Goal: Task Accomplishment & Management: Manage account settings

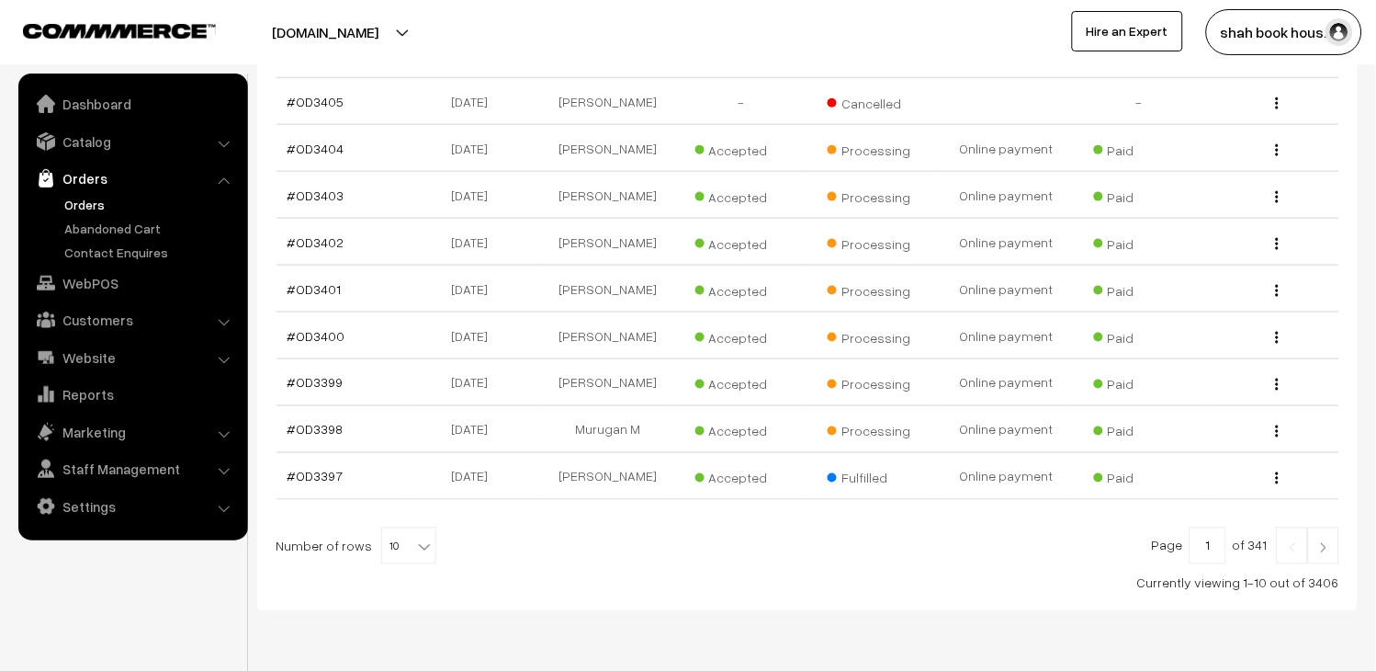
scroll to position [408, 0]
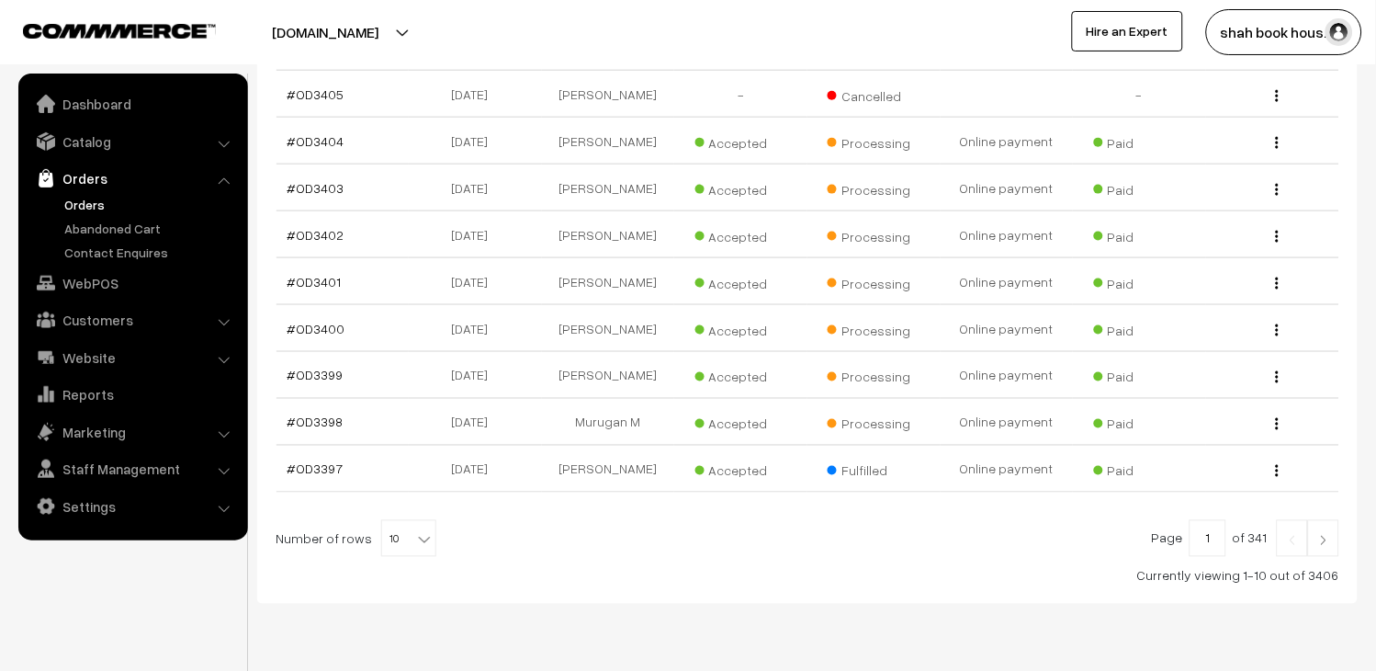
click at [382, 558] on span "10" at bounding box center [408, 539] width 53 height 37
select select "30"
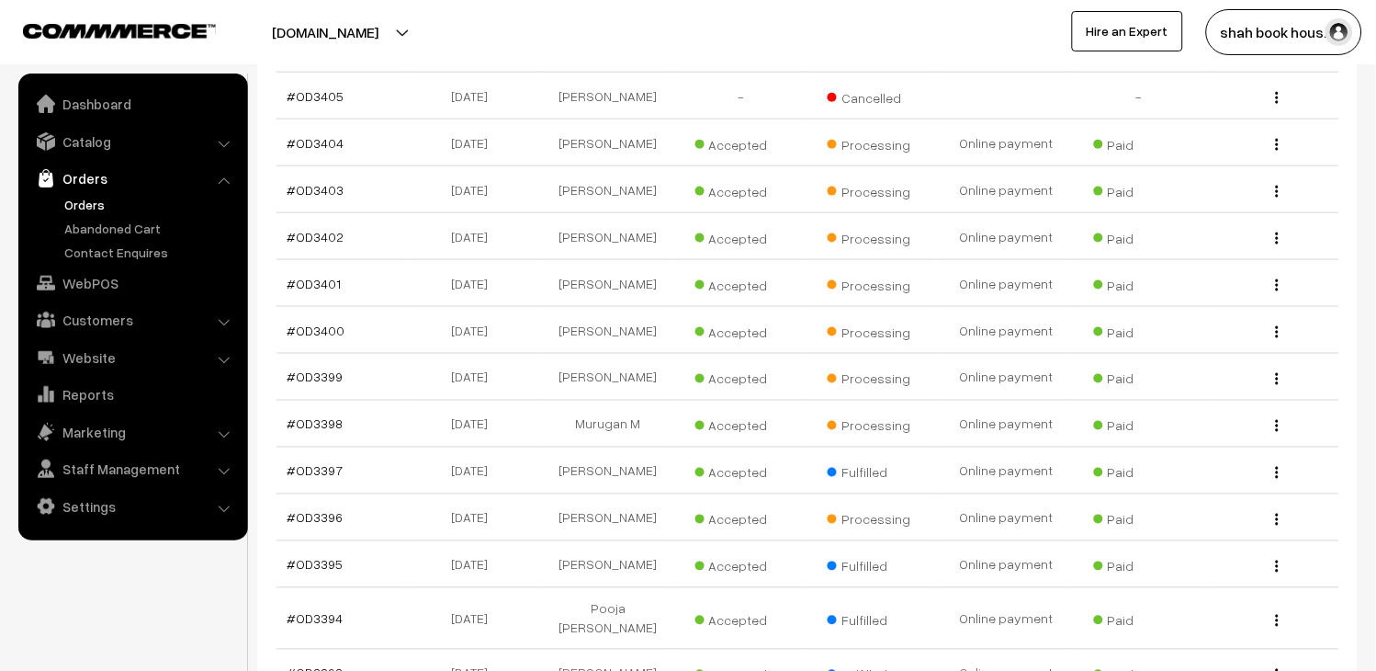
scroll to position [336, 0]
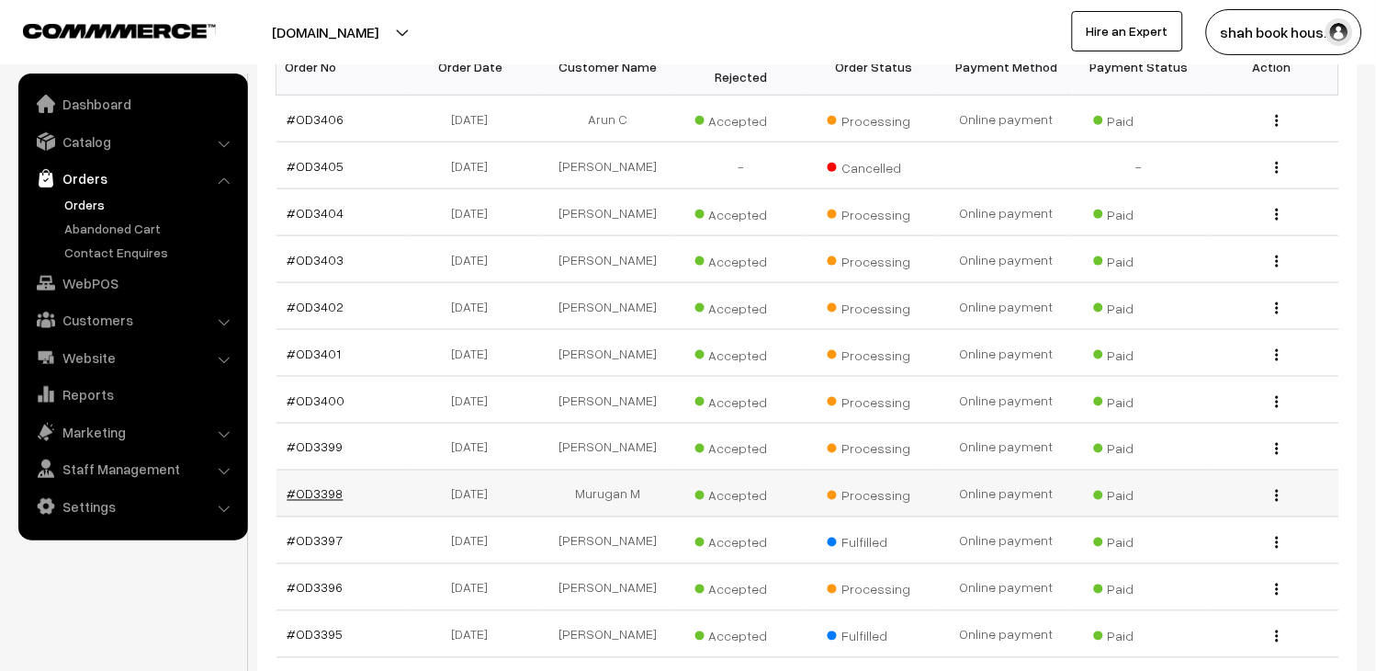
click at [317, 502] on link "#OD3398" at bounding box center [316, 494] width 56 height 16
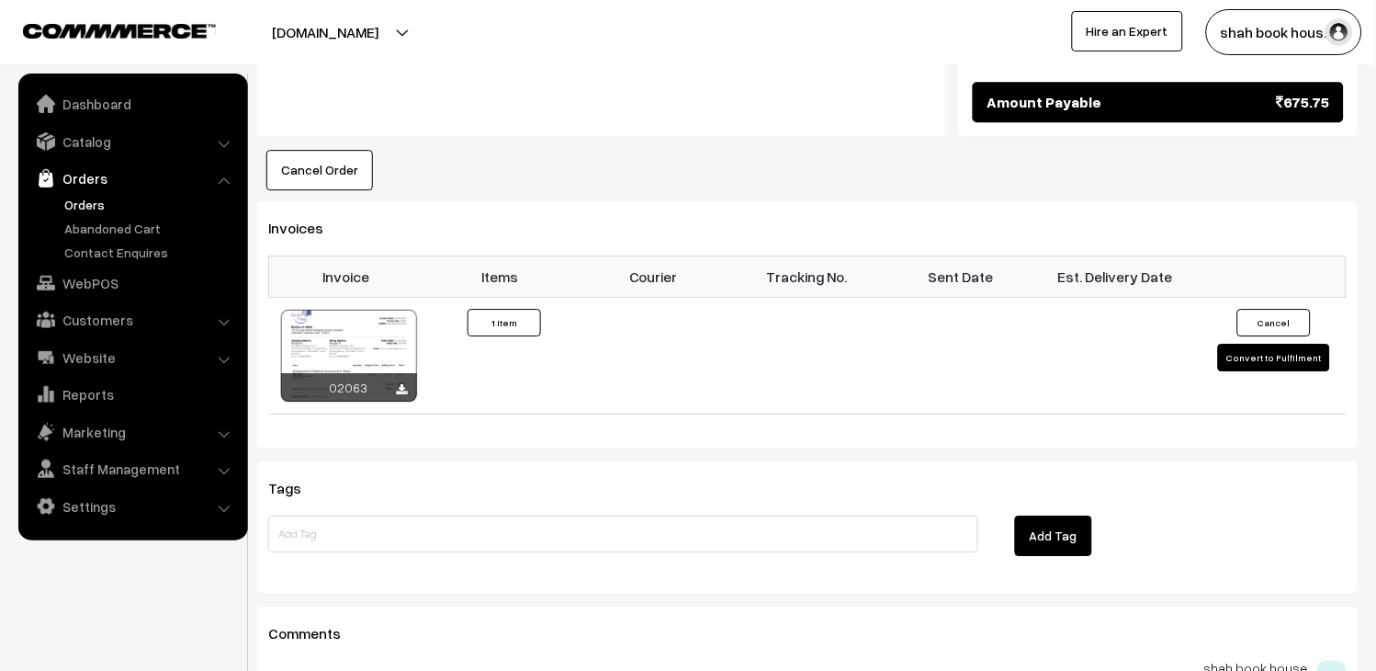
scroll to position [1122, 0]
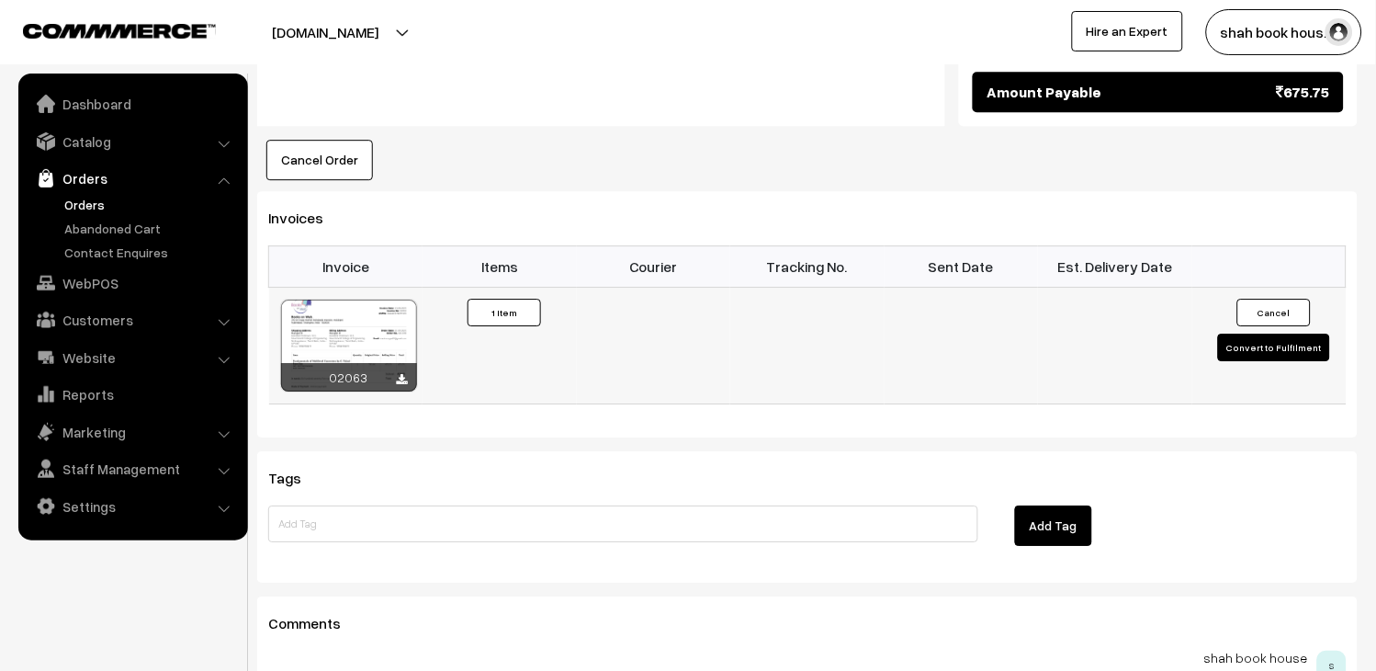
click at [1284, 333] on button "Convert to Fulfilment" at bounding box center [1274, 347] width 112 height 28
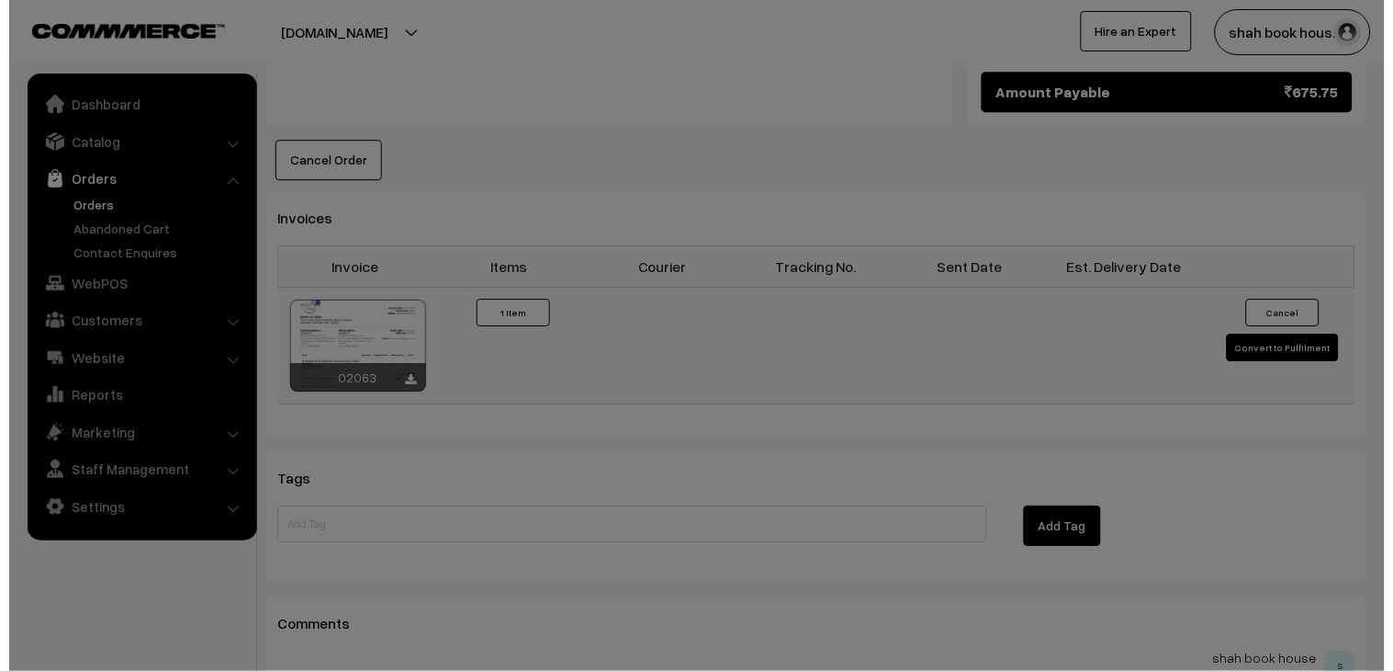
scroll to position [1124, 0]
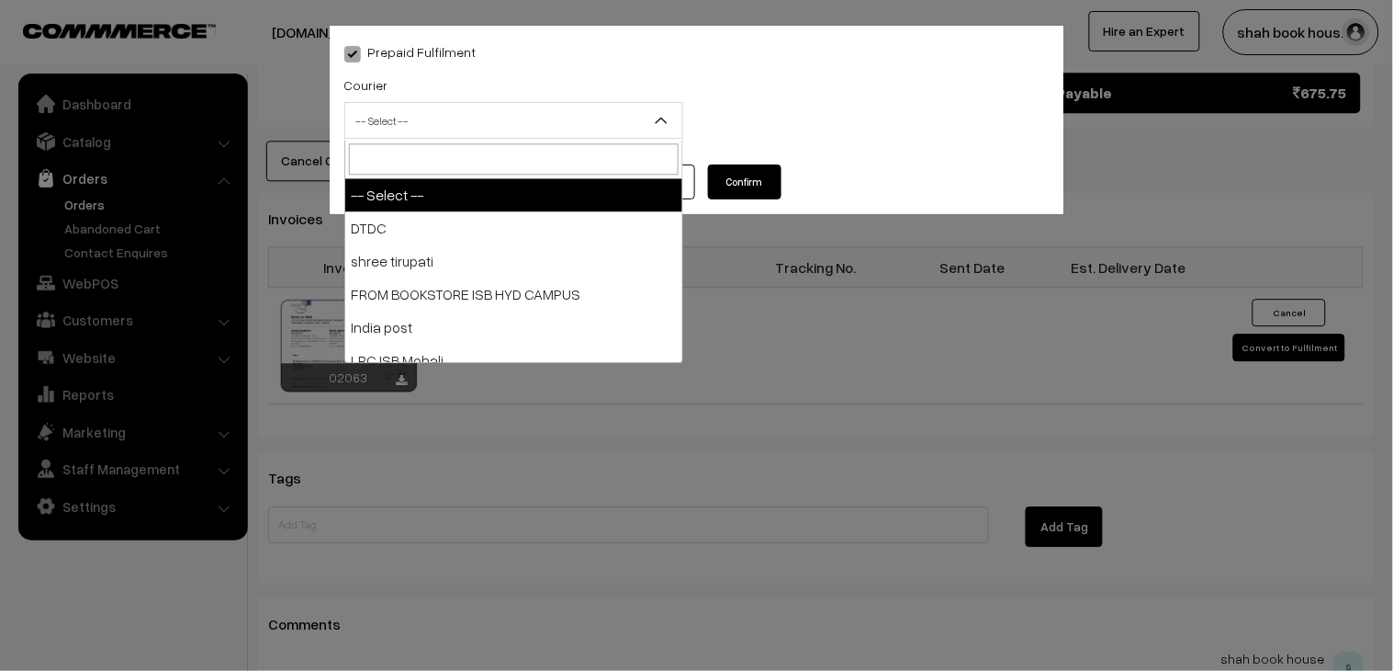
click at [472, 119] on span "-- Select --" at bounding box center [513, 121] width 337 height 32
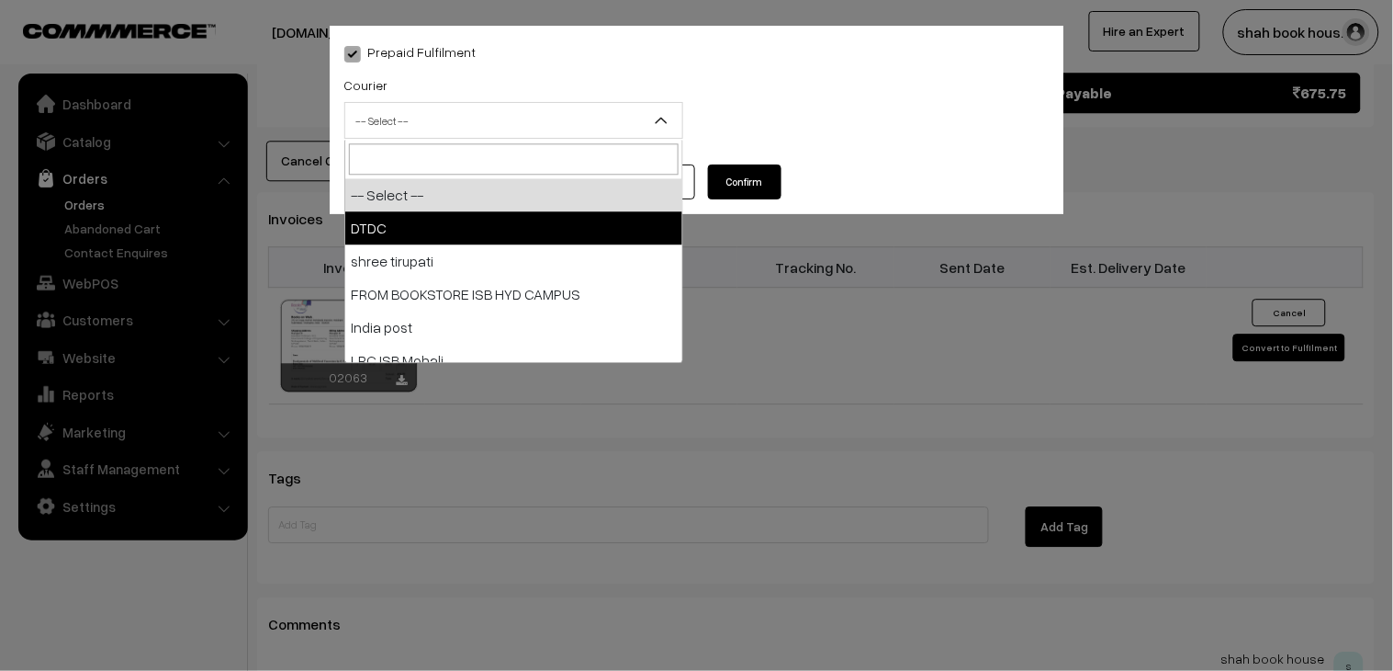
select select "1"
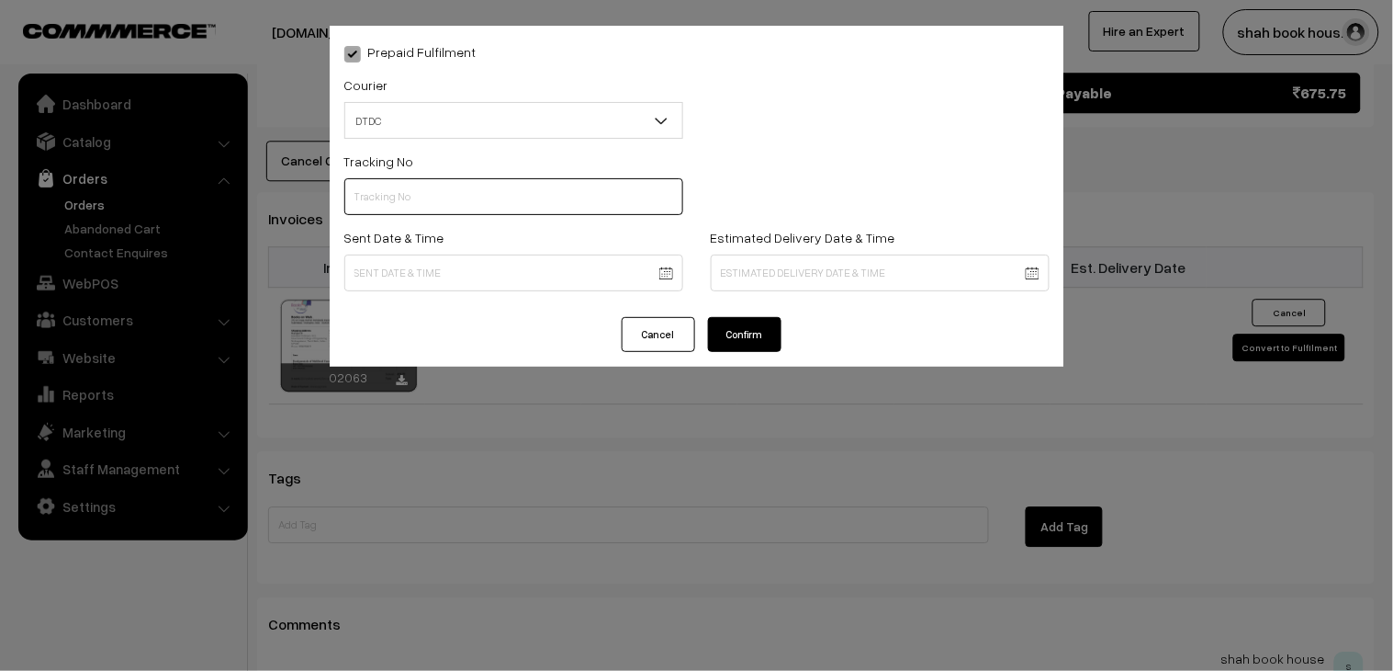
click at [393, 204] on input "text" at bounding box center [513, 196] width 339 height 37
paste input "H84036732"
type input "H84036732"
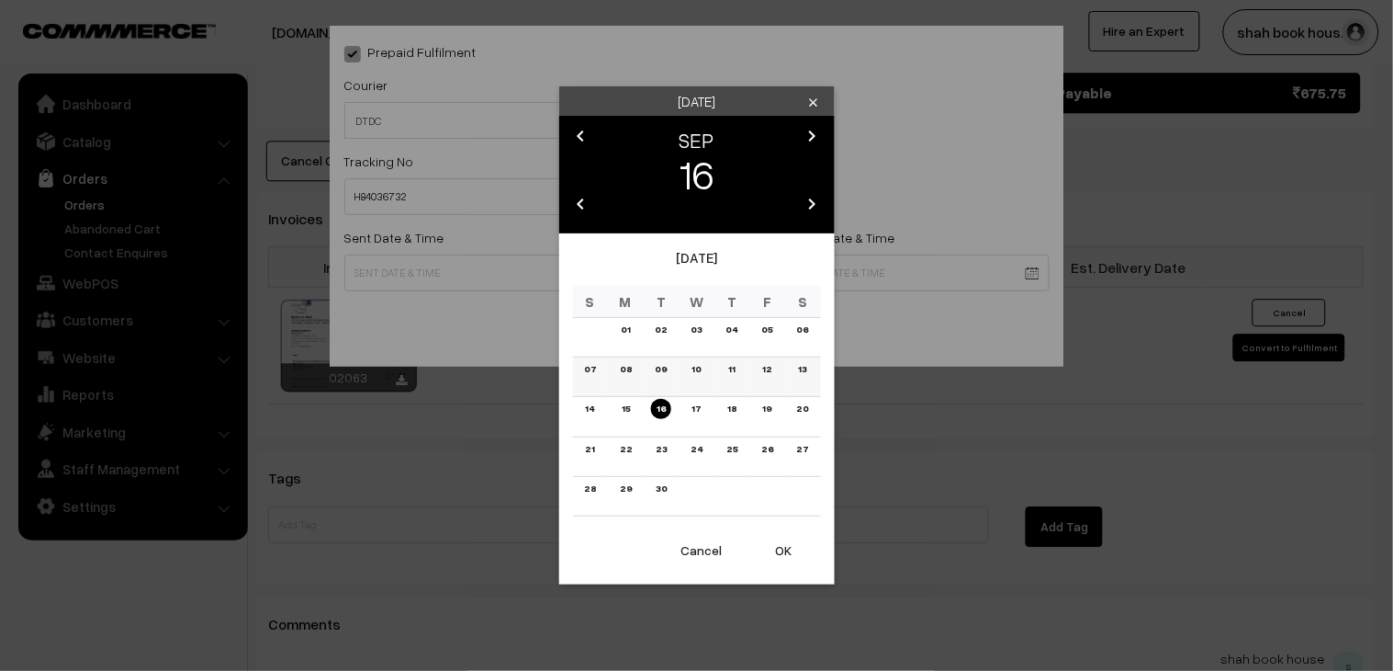
click at [803, 365] on link "13" at bounding box center [802, 368] width 19 height 19
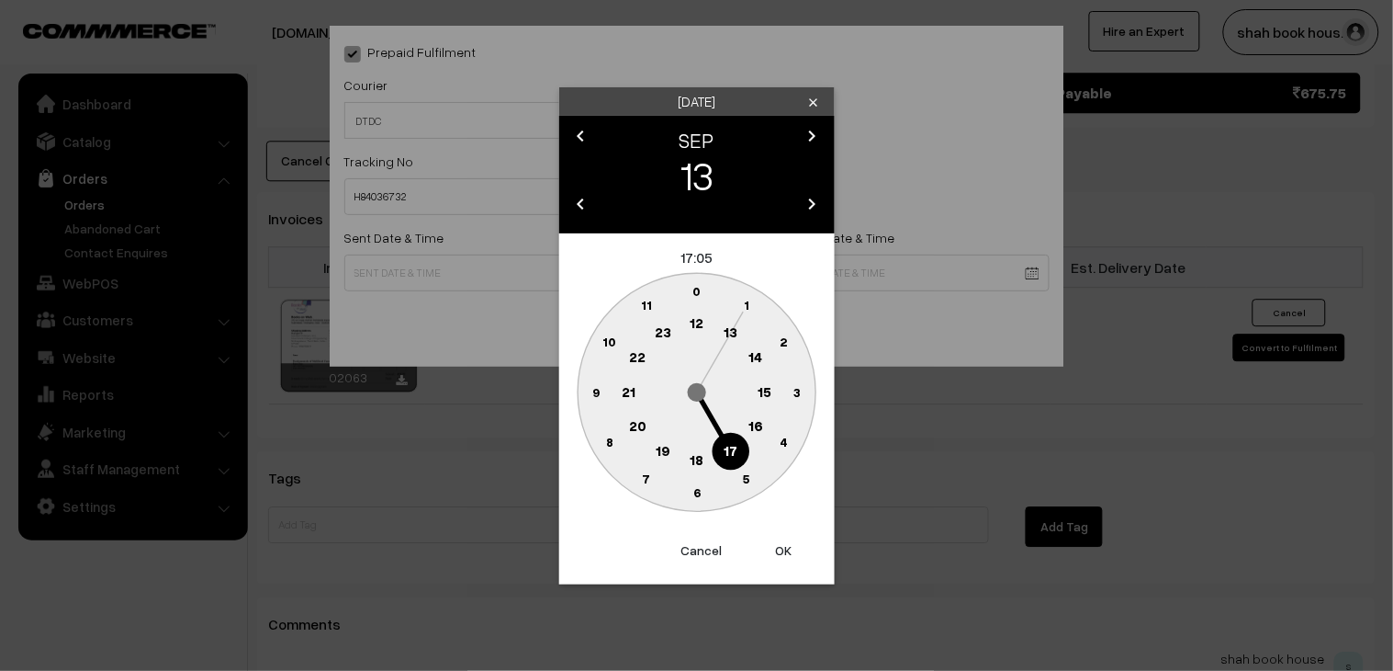
click at [700, 461] on text "18" at bounding box center [697, 458] width 14 height 17
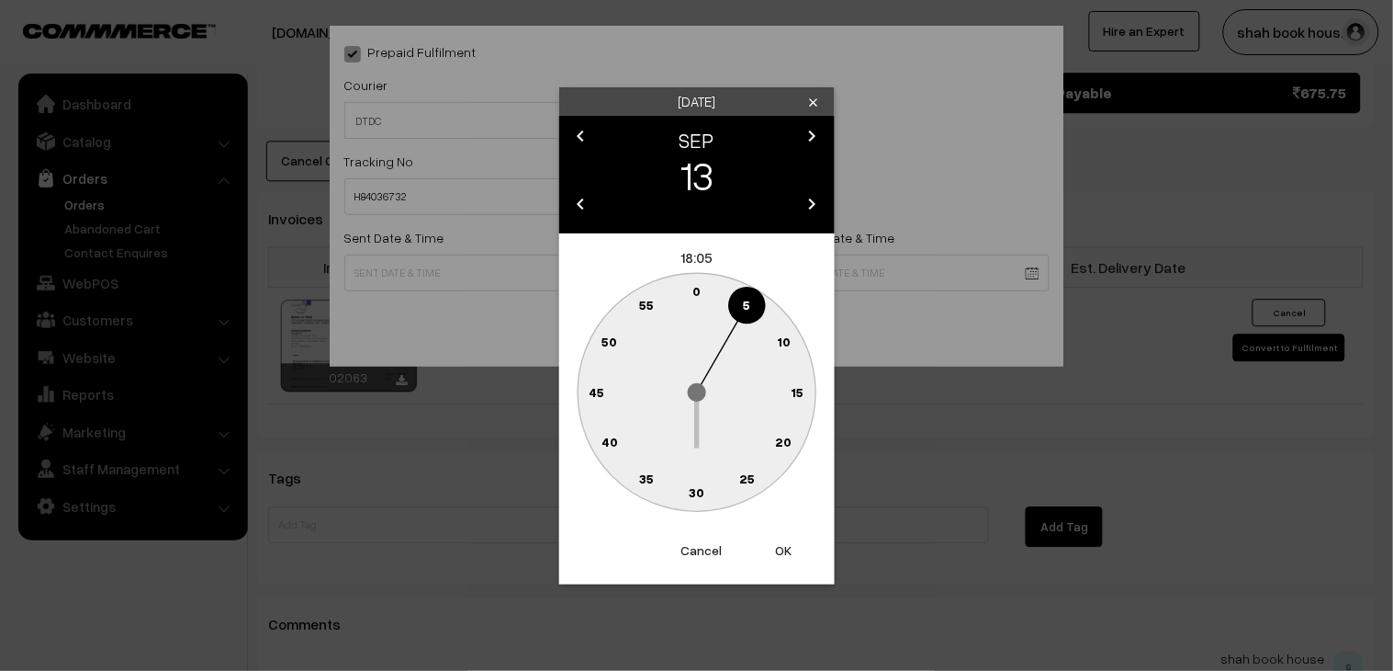
click at [740, 483] on text "25" at bounding box center [747, 478] width 16 height 16
type input "13-09-2025 18:25"
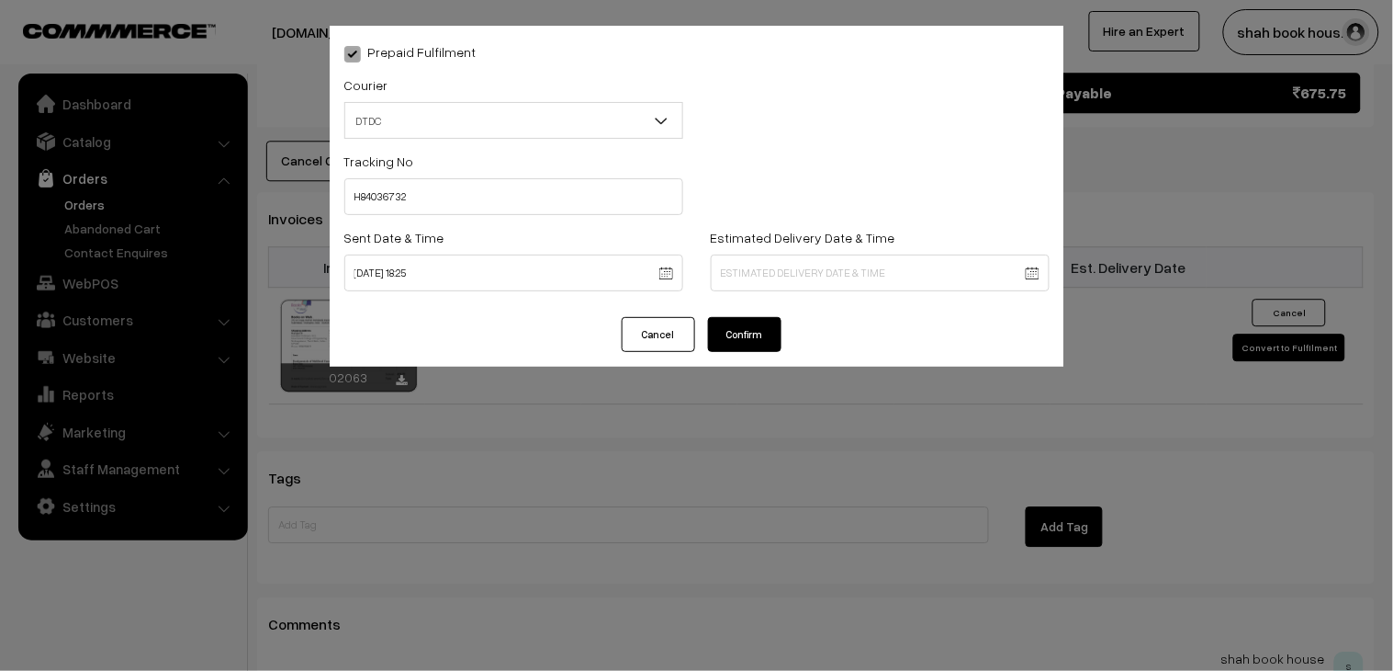
click at [763, 337] on button "Confirm" at bounding box center [744, 334] width 73 height 35
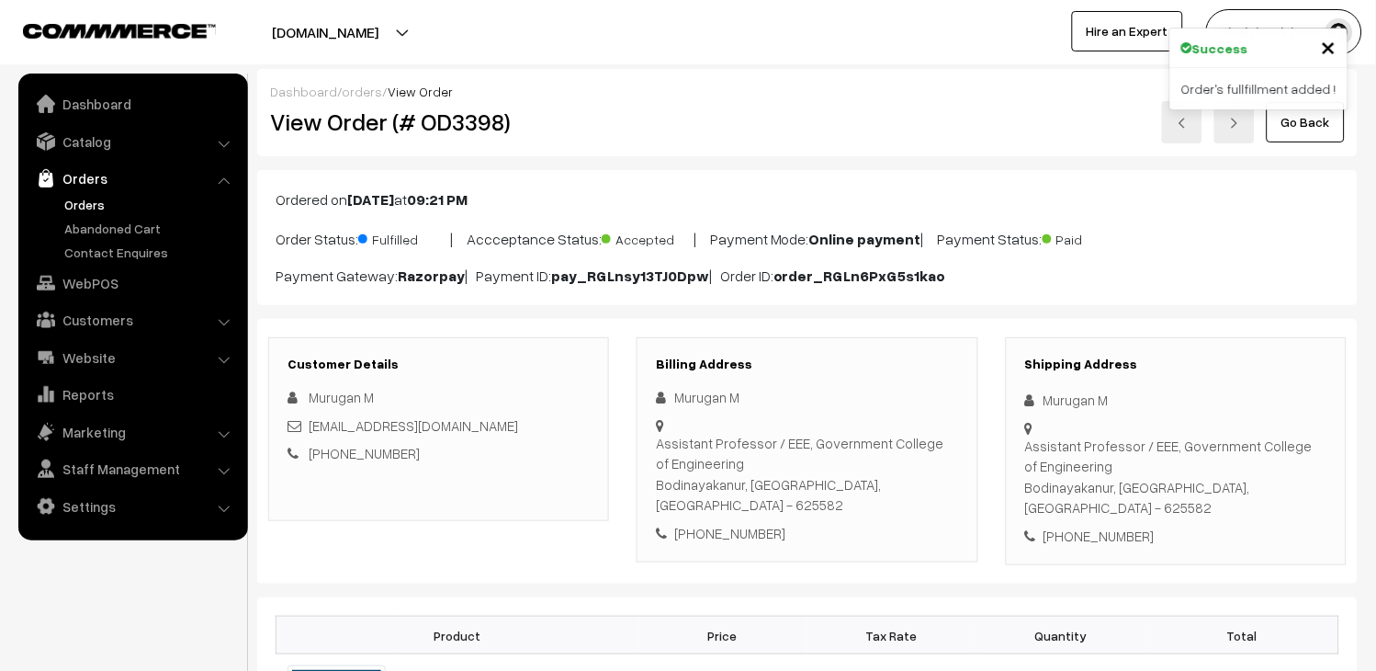
click at [1315, 129] on link "Go Back" at bounding box center [1306, 122] width 78 height 40
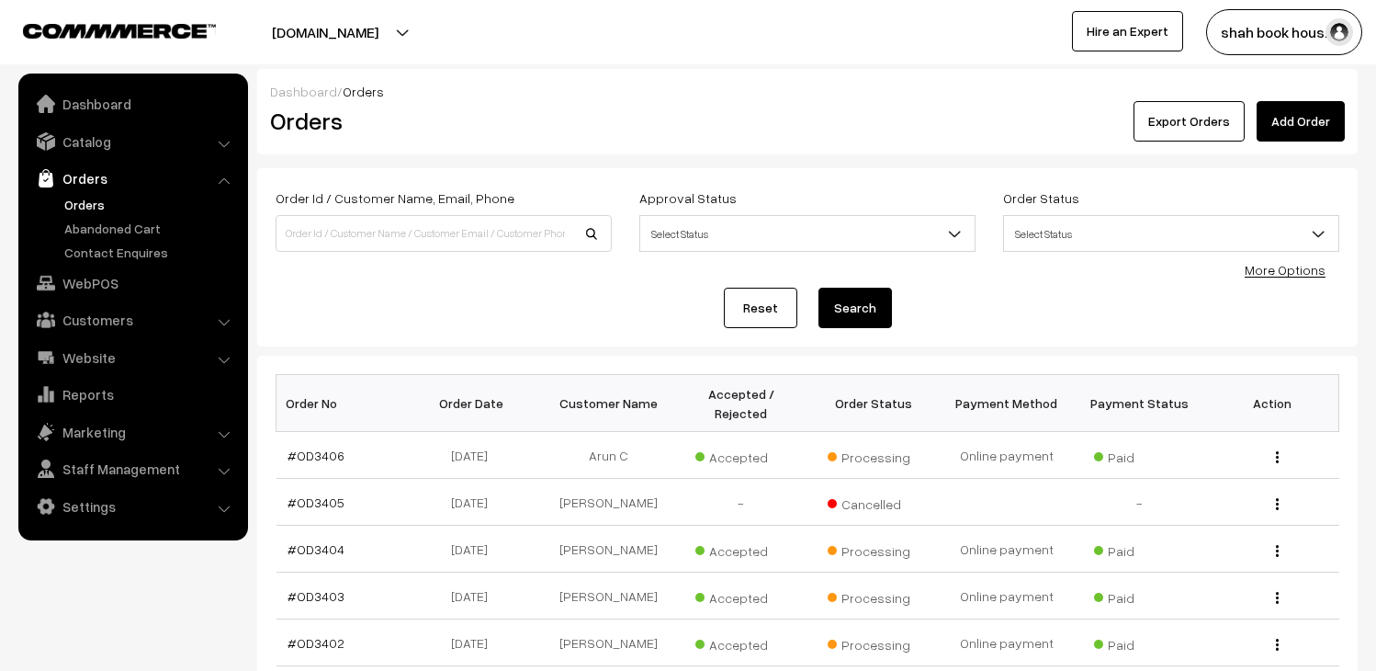
scroll to position [408, 0]
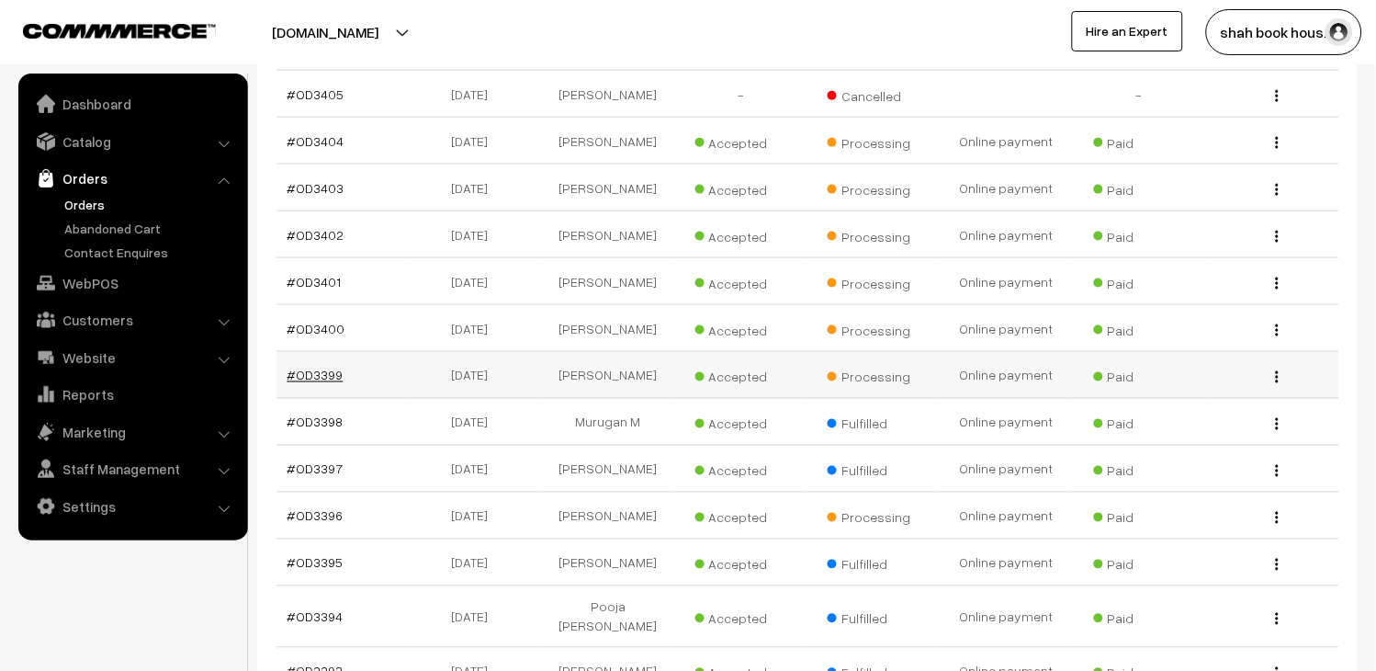
click at [337, 383] on link "#OD3399" at bounding box center [316, 375] width 56 height 16
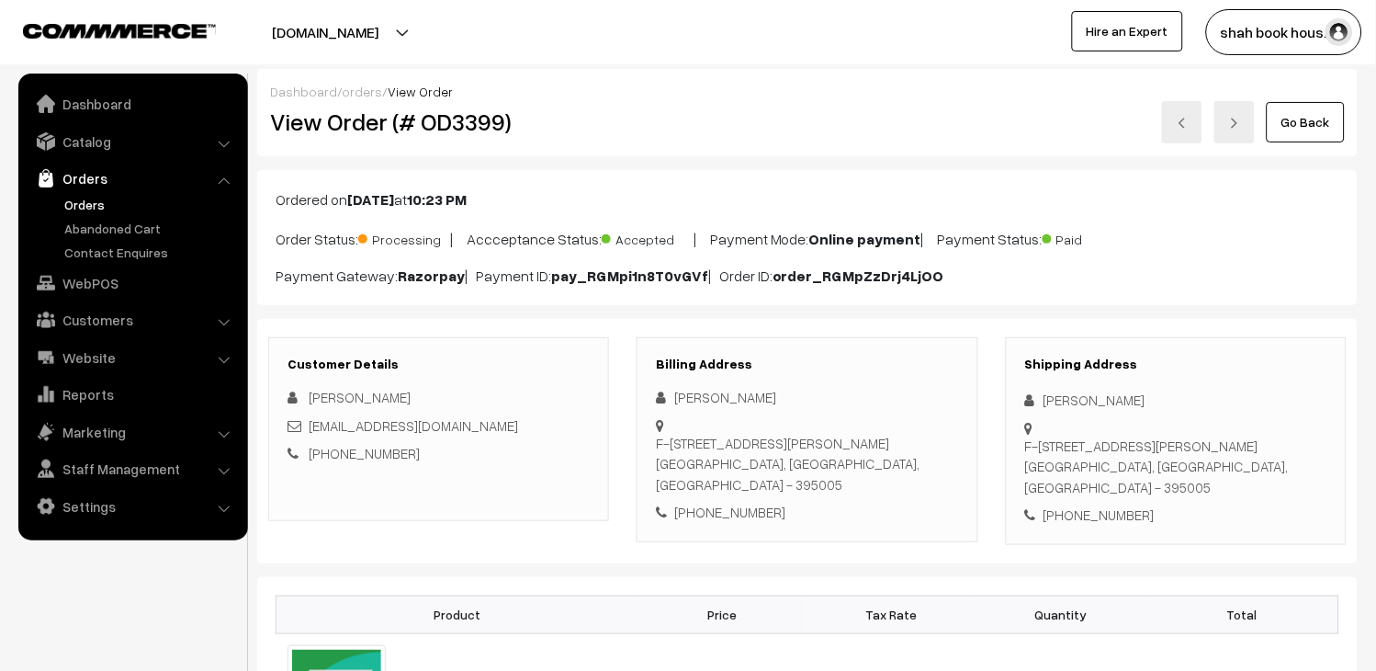
click at [454, 122] on h2 "View Order (# OD3399)" at bounding box center [440, 121] width 340 height 28
copy h2 "OD3399"
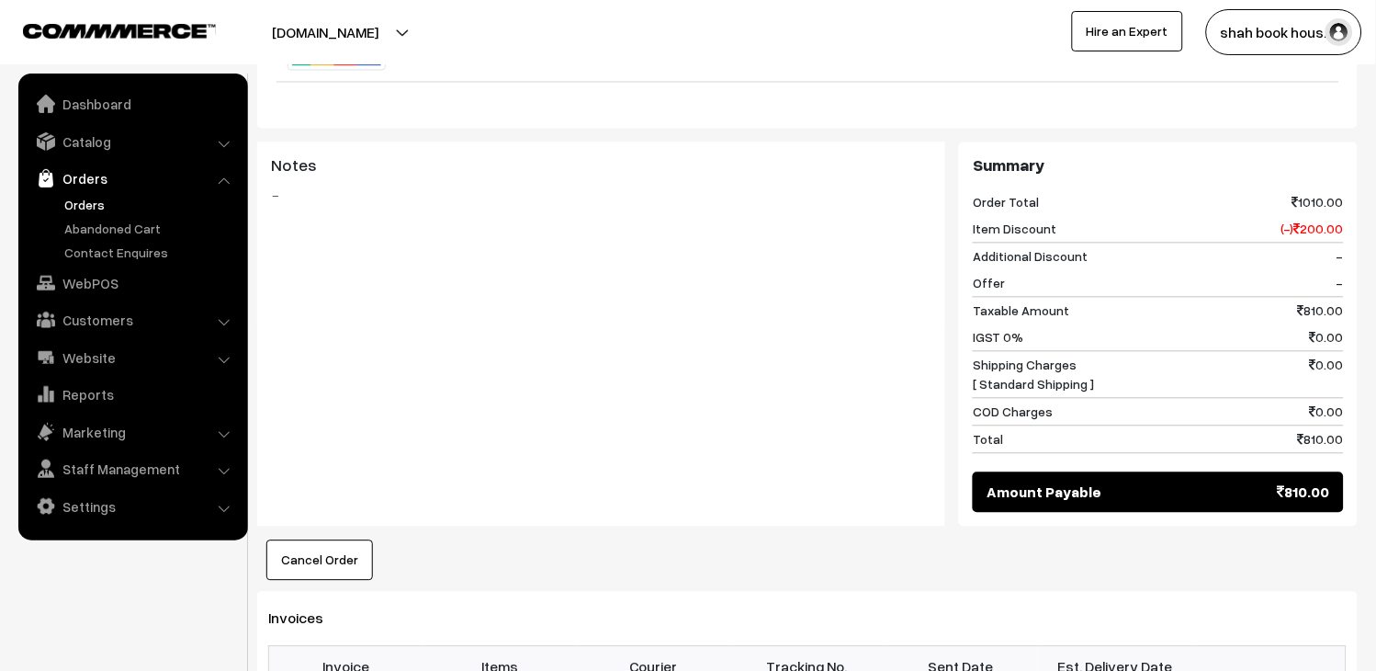
scroll to position [1224, 0]
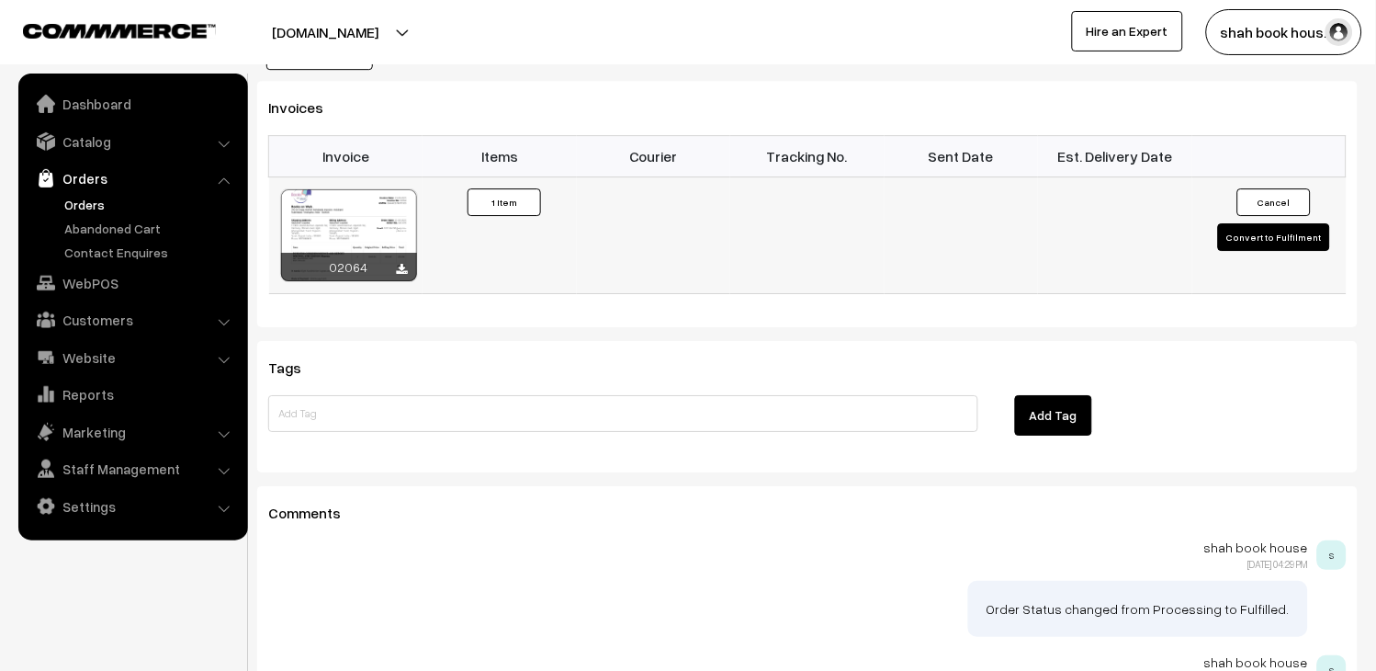
click at [1274, 273] on td "Cancel Convert to Fulfilment" at bounding box center [1269, 234] width 154 height 117
click at [1273, 251] on button "Convert to Fulfilment" at bounding box center [1274, 237] width 112 height 28
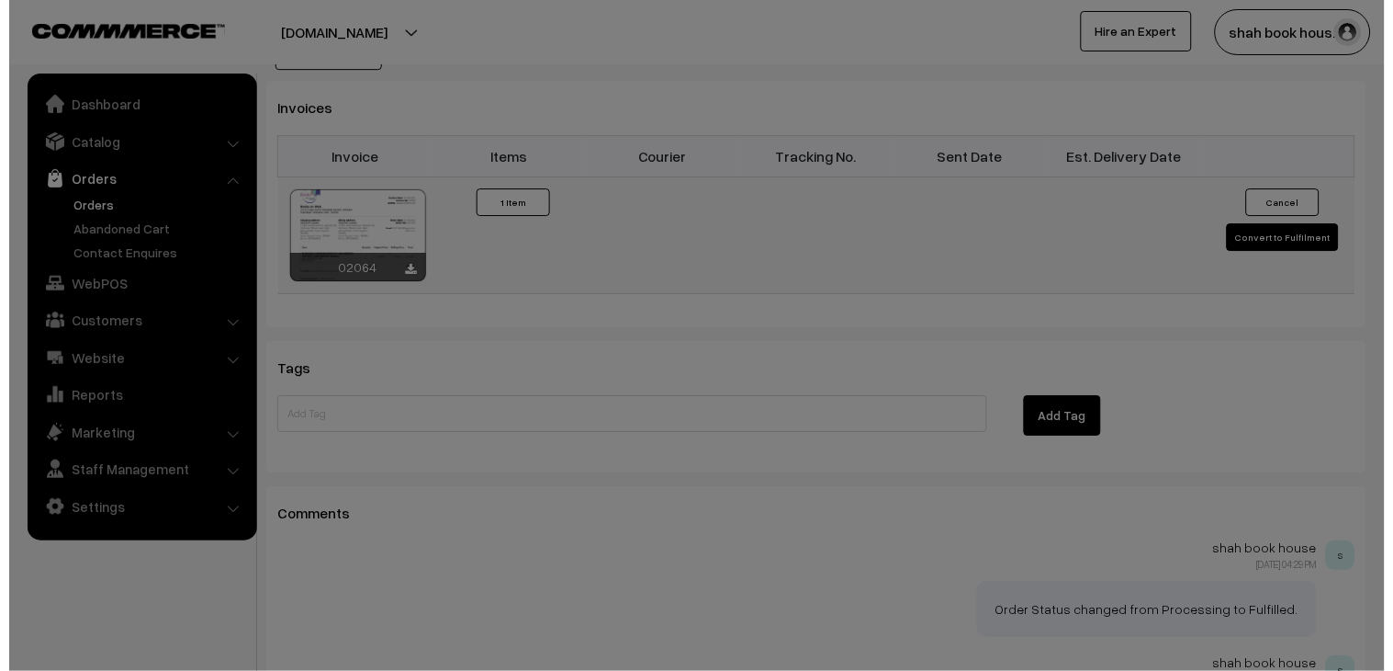
scroll to position [1207, 0]
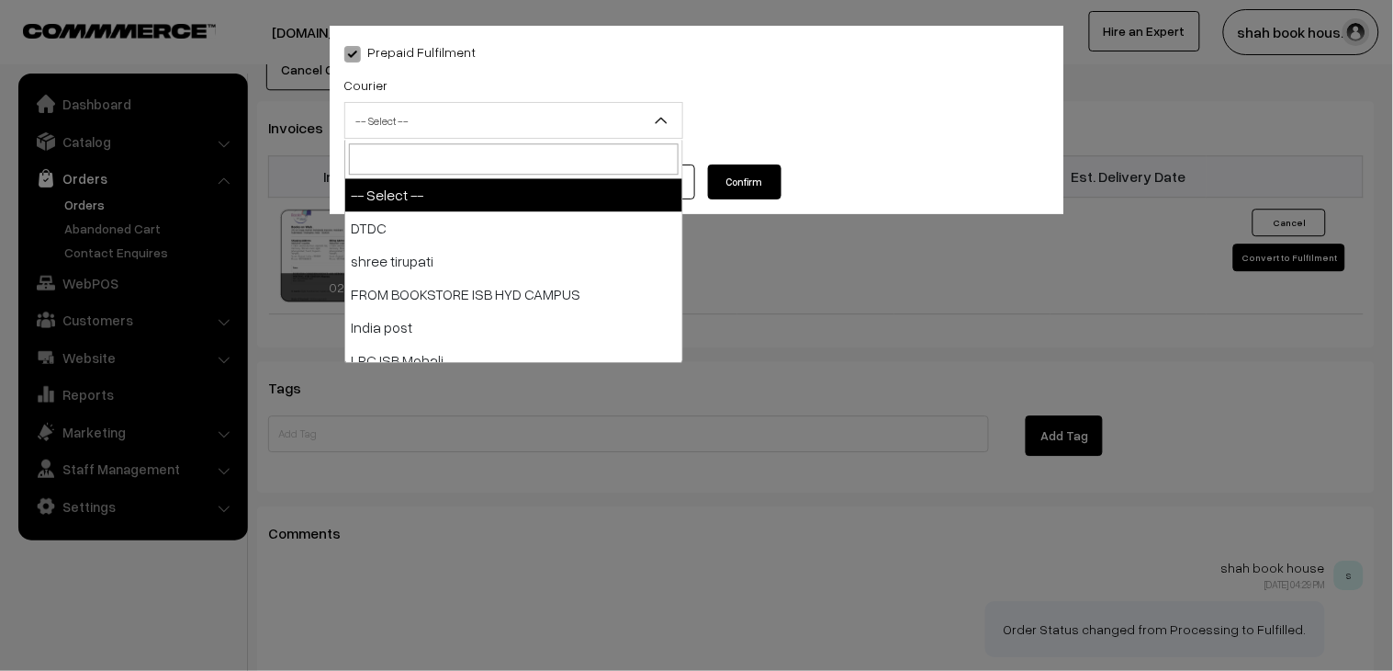
click at [443, 133] on span "-- Select --" at bounding box center [513, 121] width 337 height 32
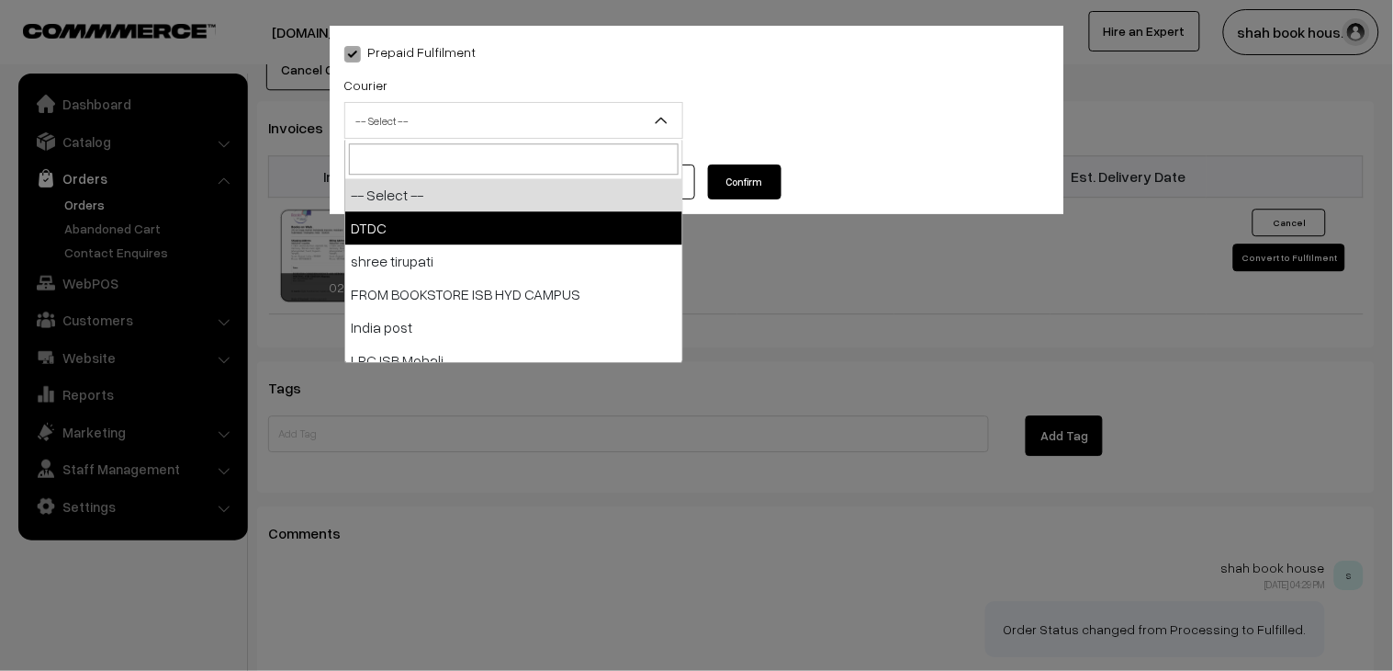
select select "1"
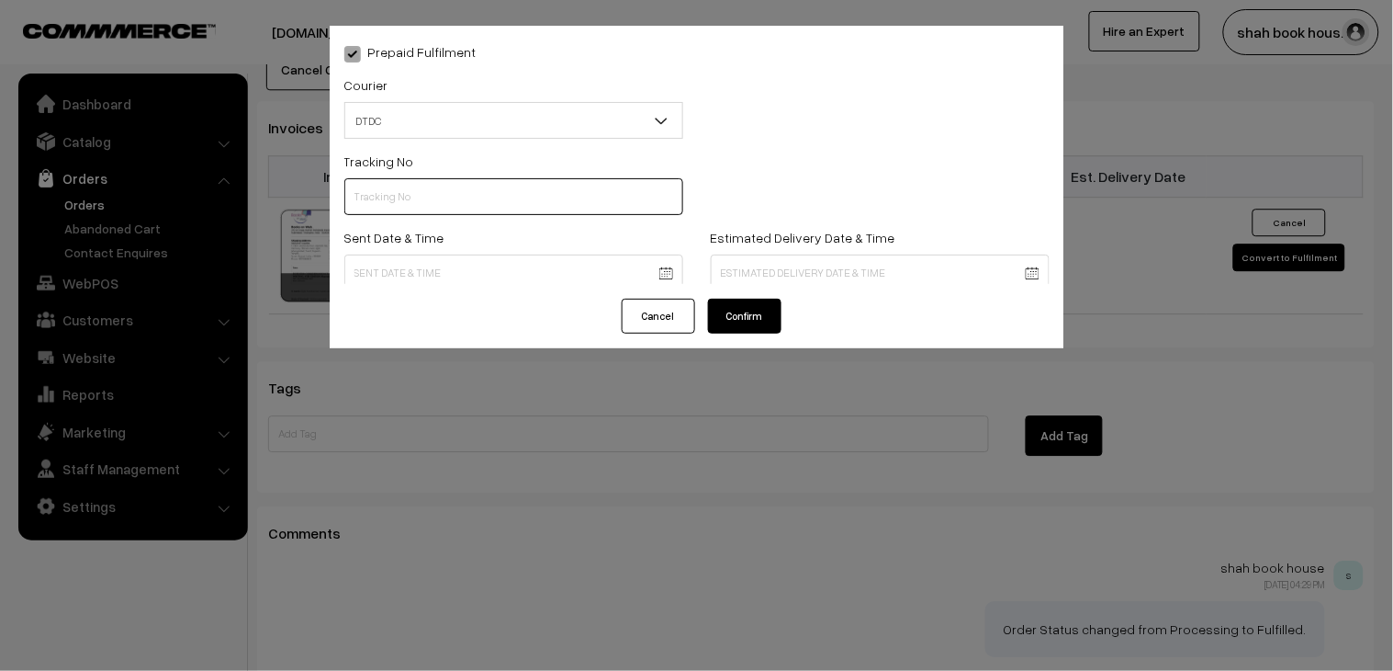
click at [423, 195] on input "text" at bounding box center [513, 196] width 339 height 37
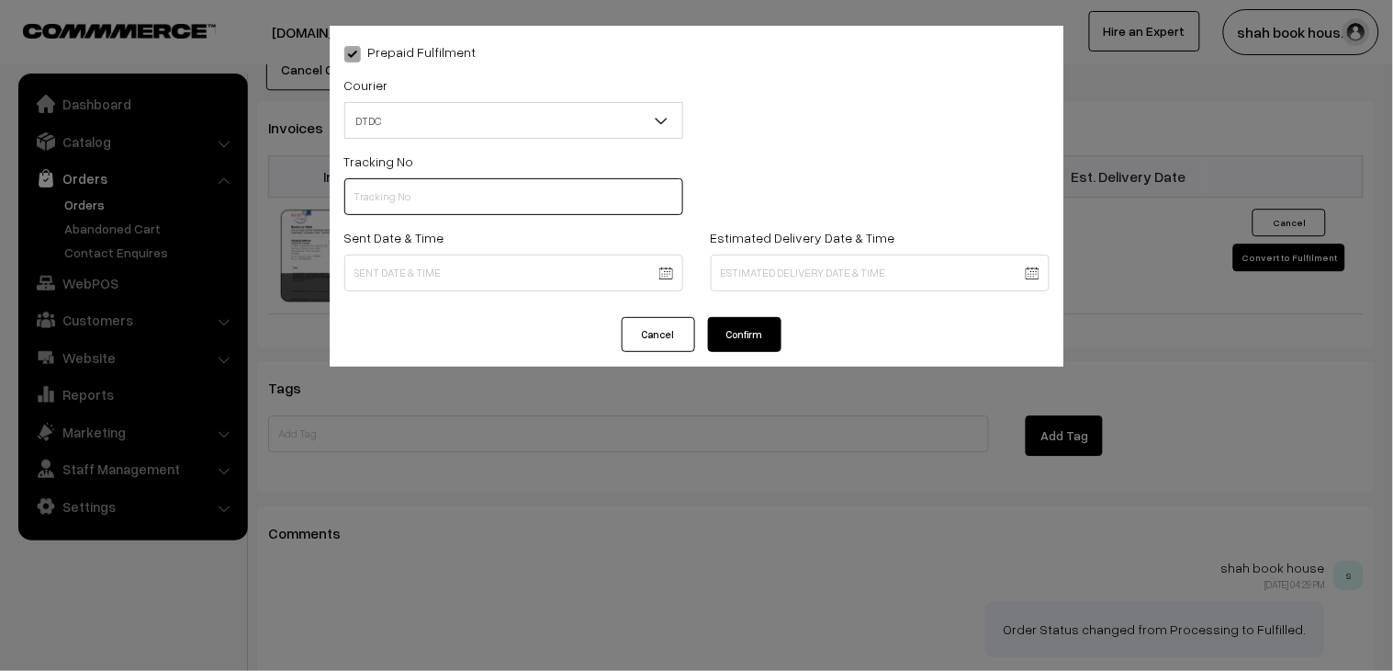
paste input "H84036730"
type input "H84036730"
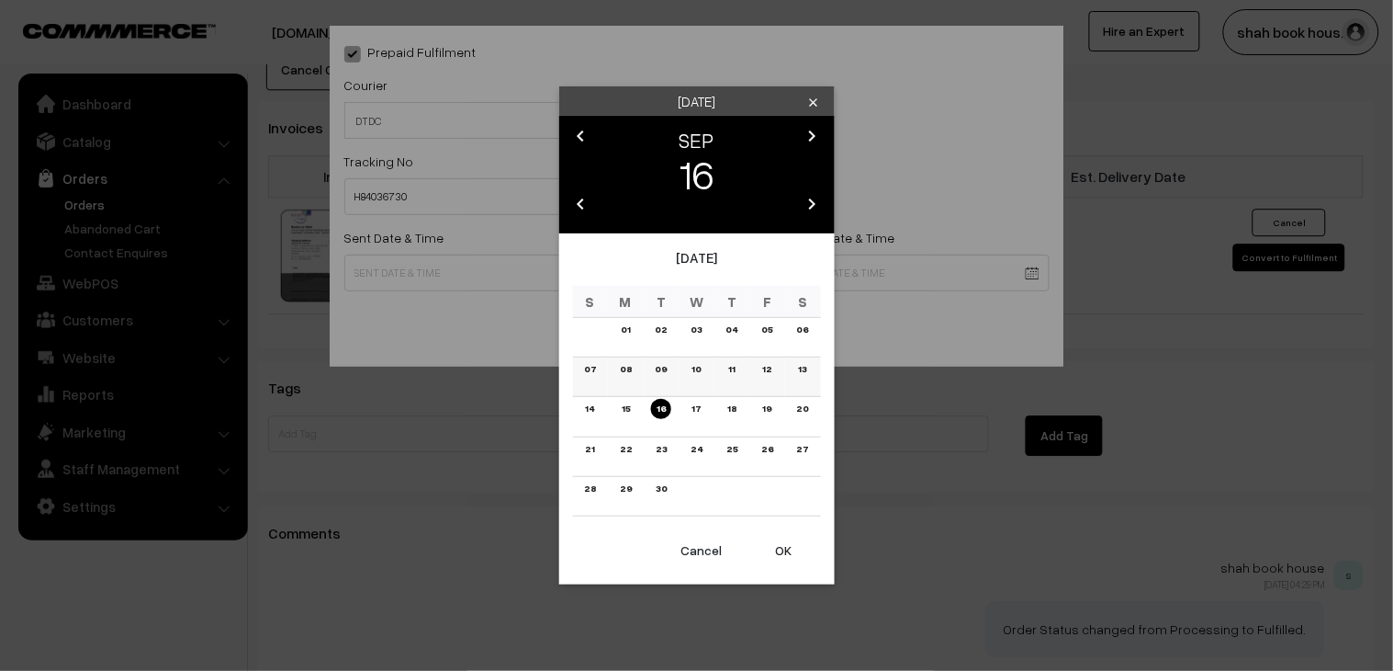
click at [802, 367] on link "13" at bounding box center [802, 368] width 19 height 19
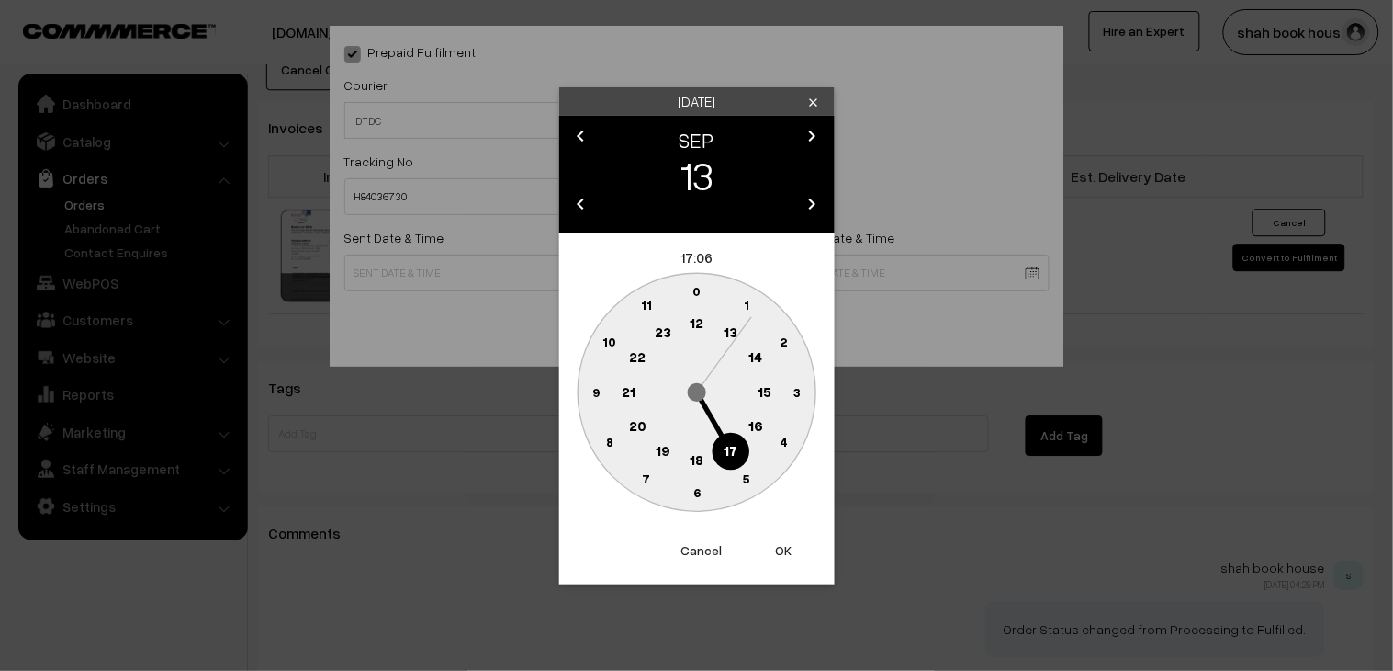
click at [693, 461] on text "18" at bounding box center [697, 458] width 14 height 17
click at [747, 490] on circle at bounding box center [747, 479] width 38 height 38
type input "13-09-2025 18:25"
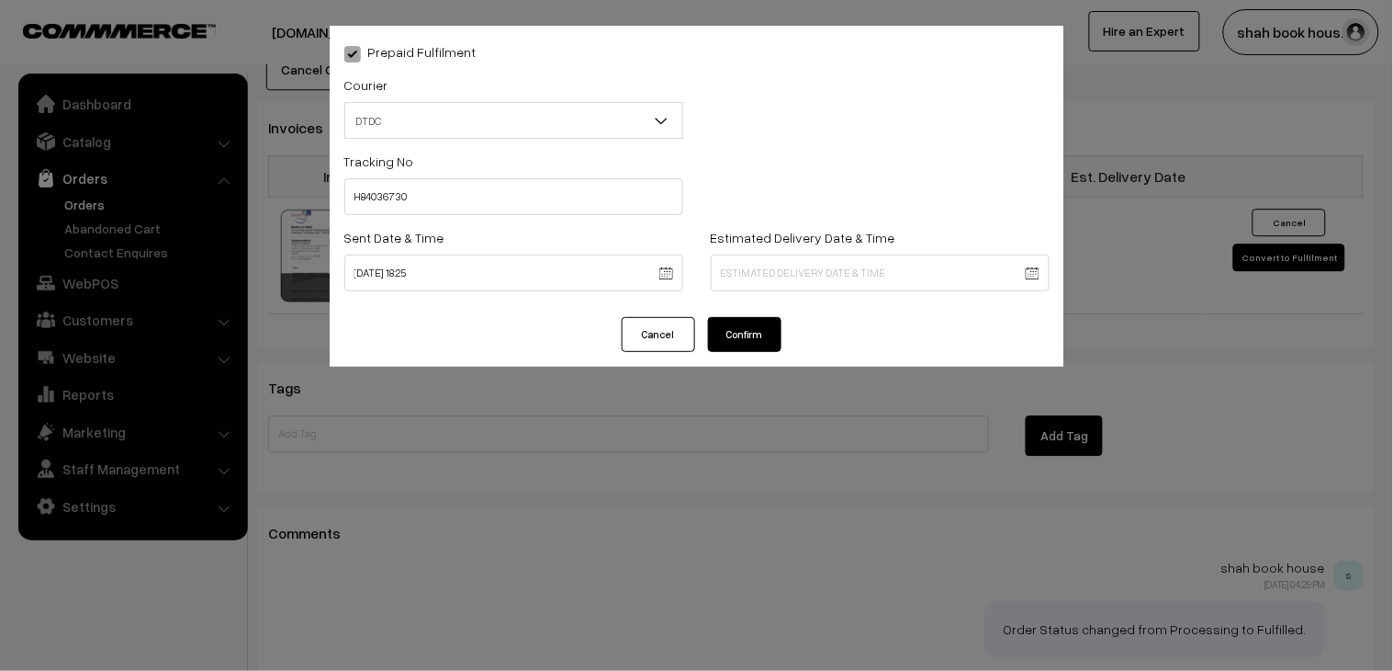
click at [786, 328] on div "Cancel Confirm" at bounding box center [697, 342] width 735 height 50
click at [750, 344] on button "Confirm" at bounding box center [744, 334] width 73 height 35
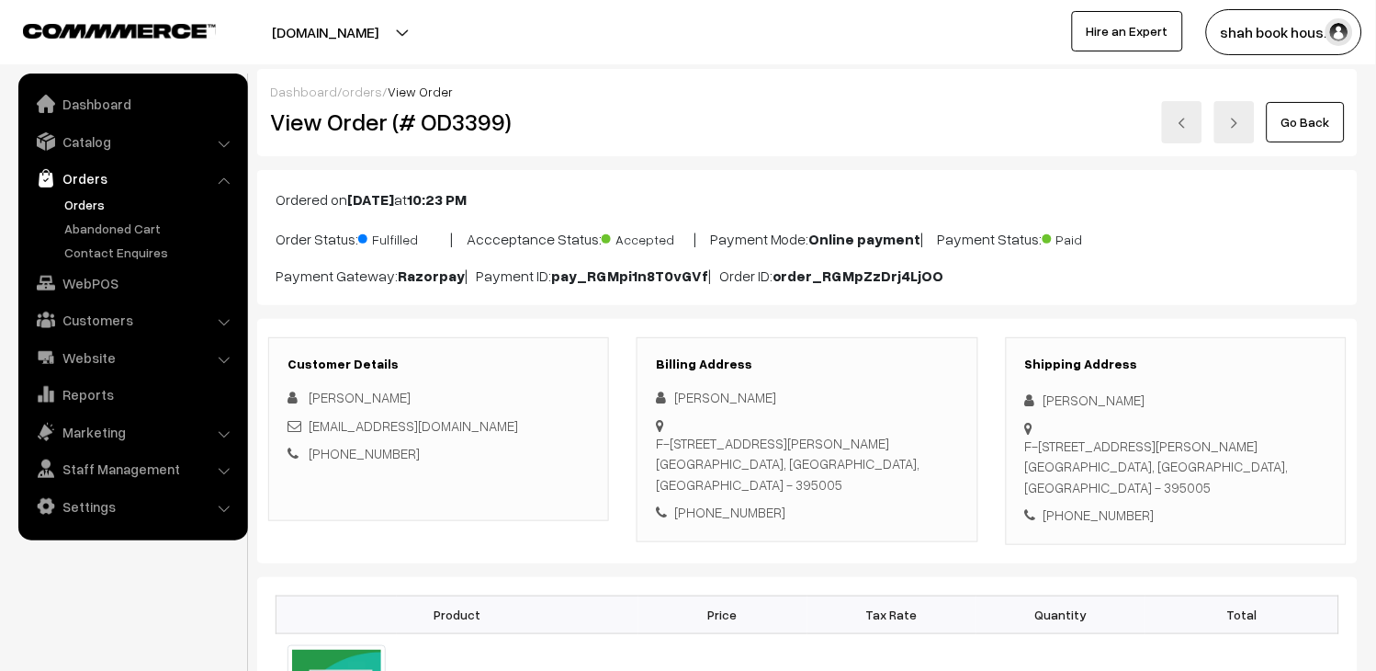
click at [1189, 130] on link at bounding box center [1182, 122] width 40 height 42
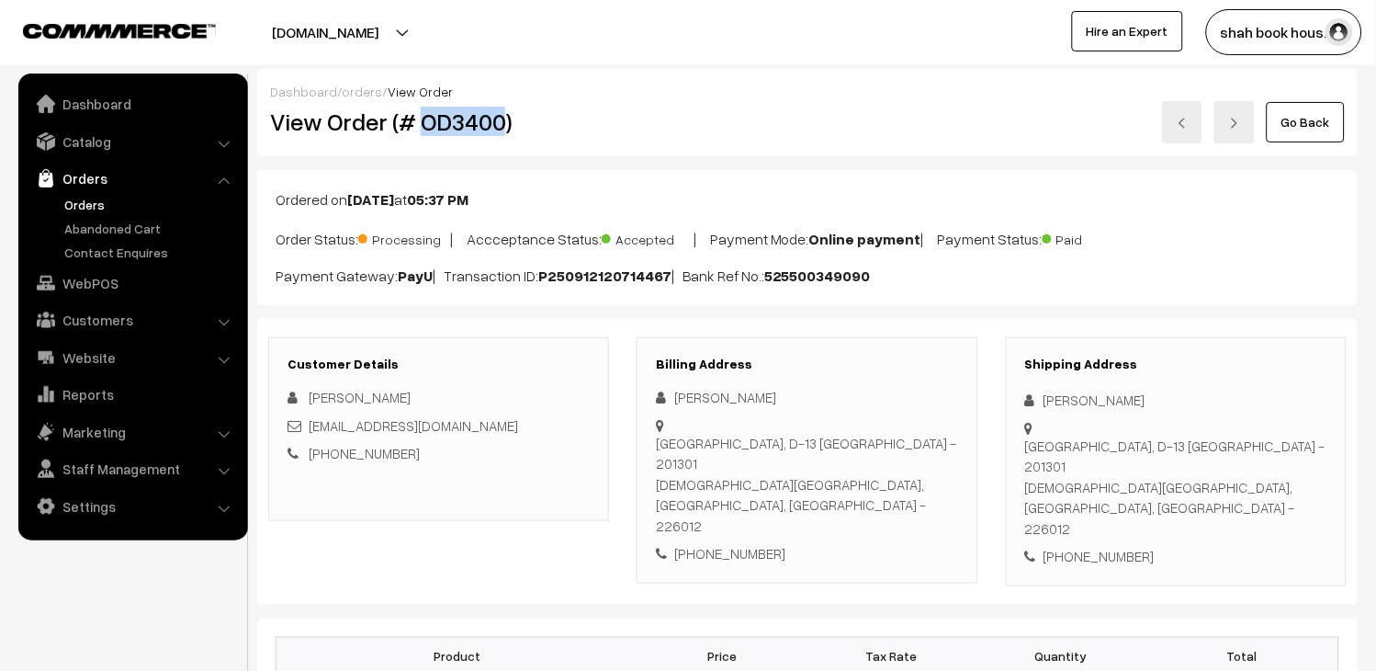
click at [479, 123] on h2 "View Order (# OD3400)" at bounding box center [440, 121] width 340 height 28
click at [1189, 135] on link at bounding box center [1182, 122] width 40 height 42
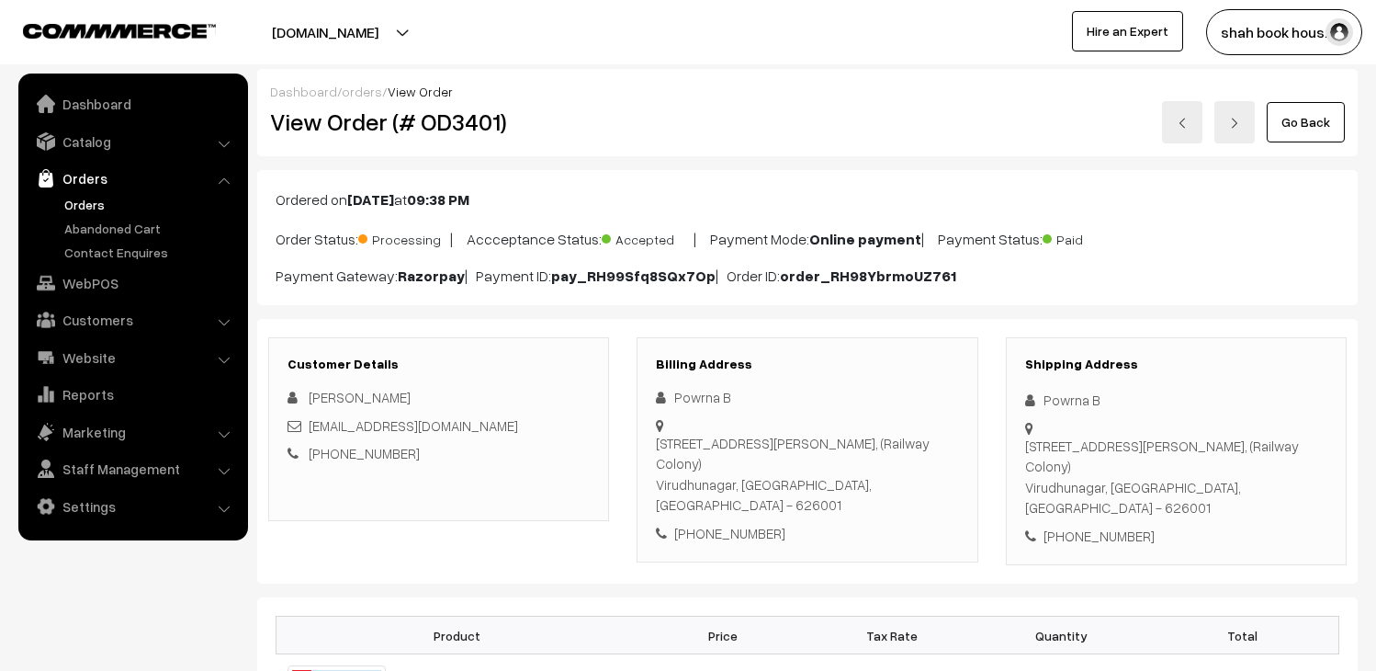
click at [475, 124] on h2 "View Order (# OD3401)" at bounding box center [440, 121] width 340 height 28
click at [1190, 117] on link at bounding box center [1182, 122] width 40 height 42
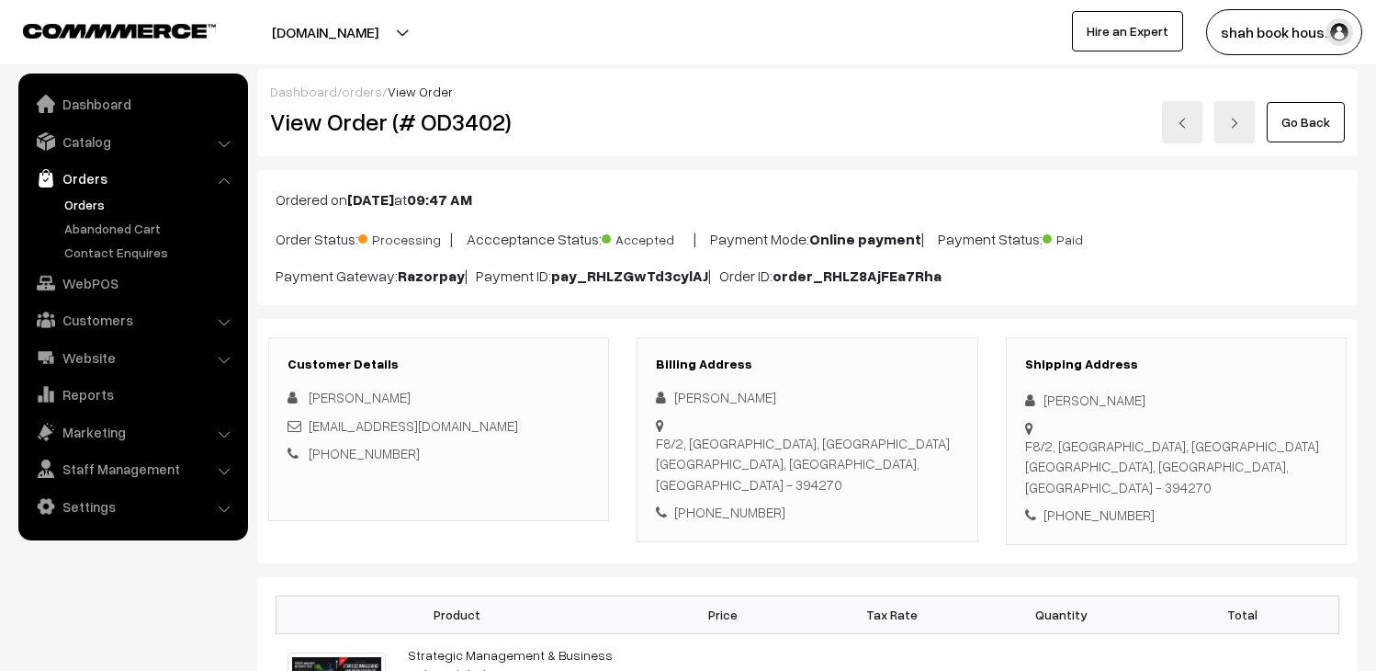
click at [469, 126] on h2 "View Order (# OD3402)" at bounding box center [440, 121] width 340 height 28
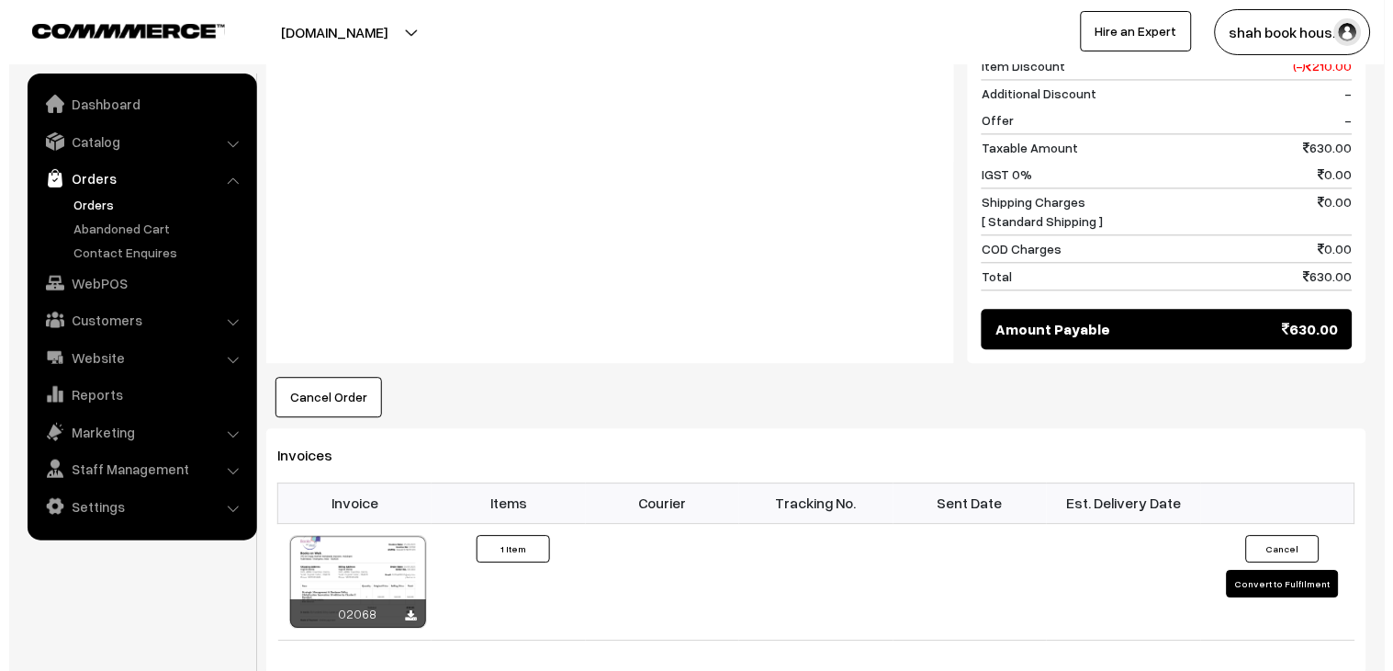
scroll to position [919, 0]
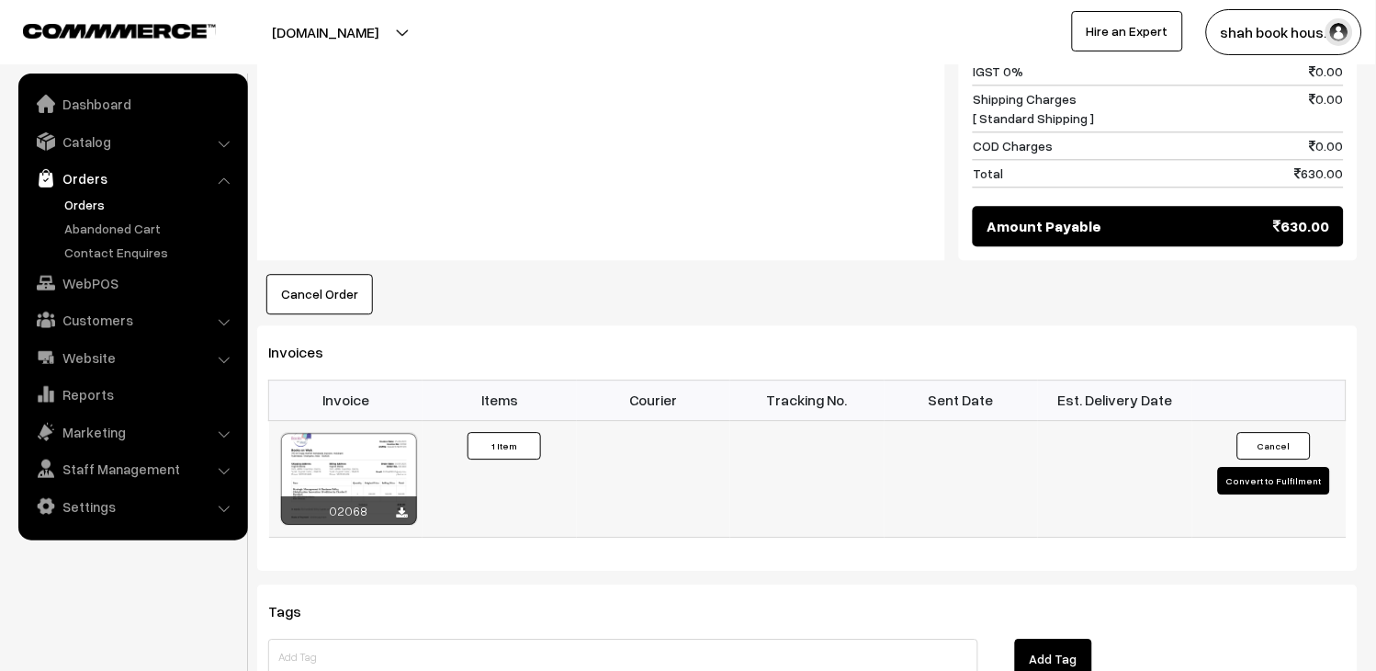
click at [1256, 467] on button "Convert to Fulfilment" at bounding box center [1274, 481] width 112 height 28
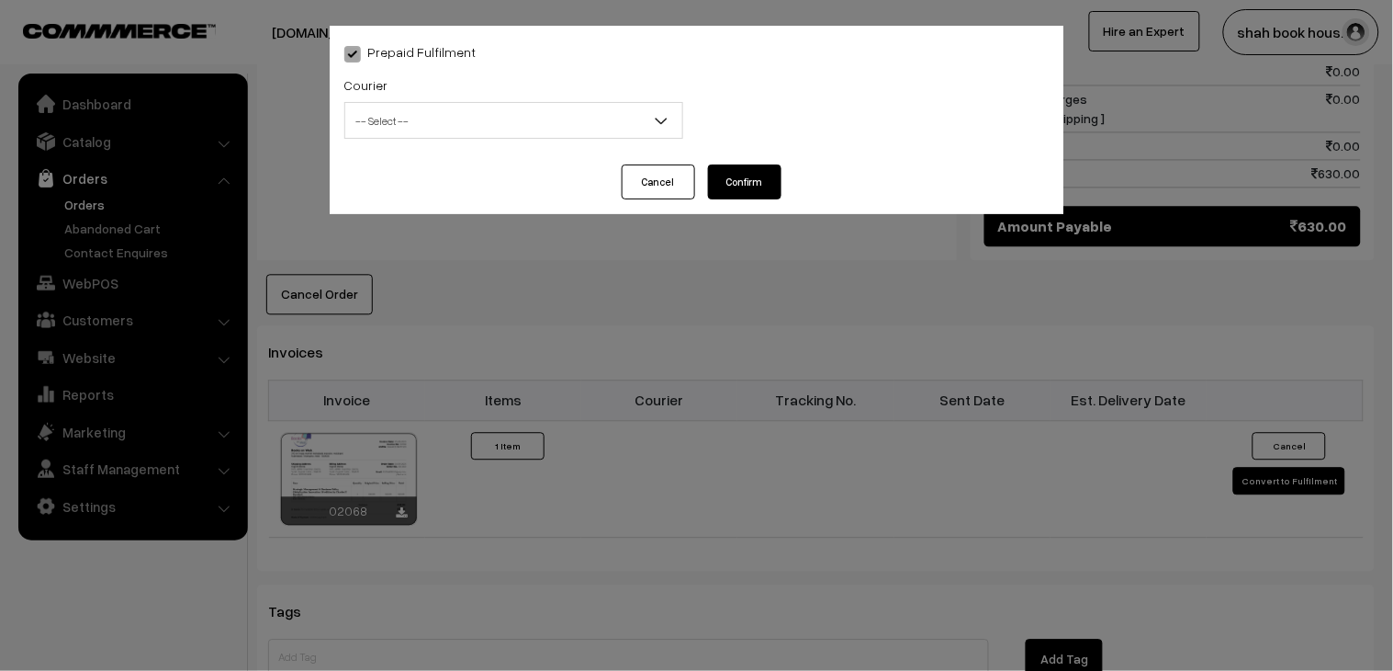
click at [483, 98] on div "Courier -- Select -- DTDC shree tirupati FROM BOOKSTORE ISB HYD CAMPUS India po…" at bounding box center [513, 105] width 339 height 65
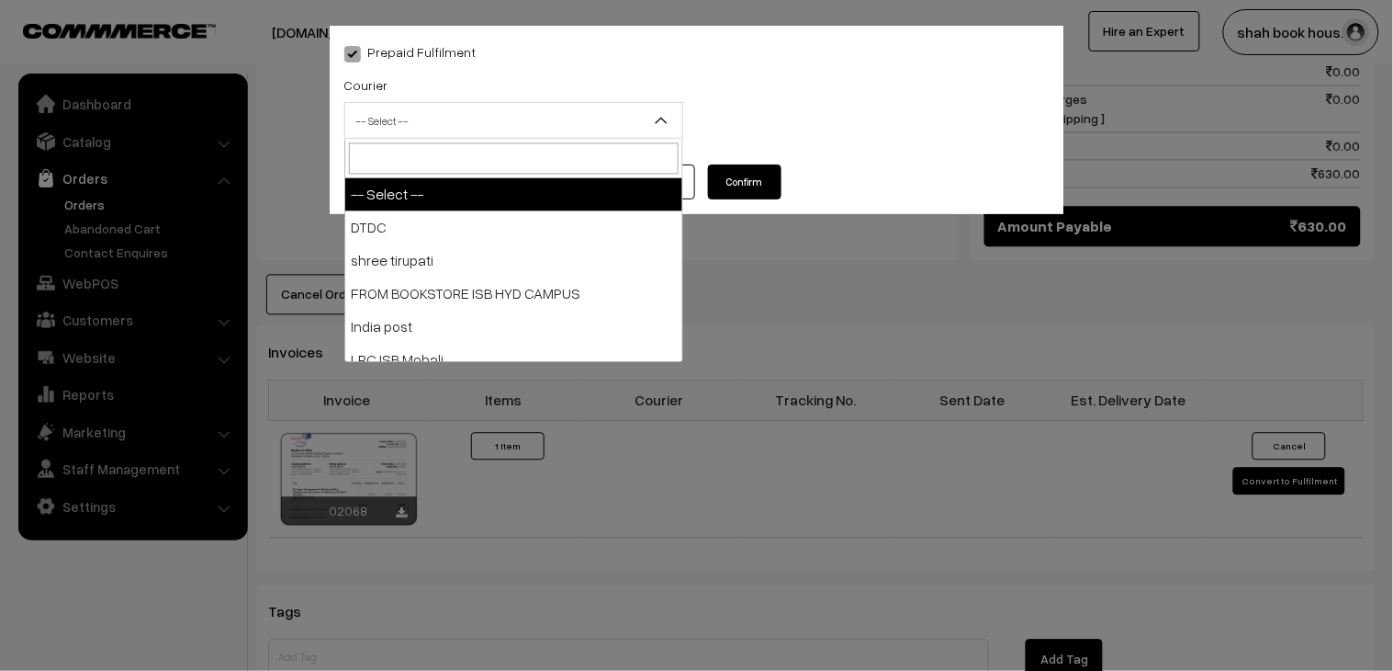
click at [483, 130] on span "-- Select --" at bounding box center [513, 121] width 337 height 32
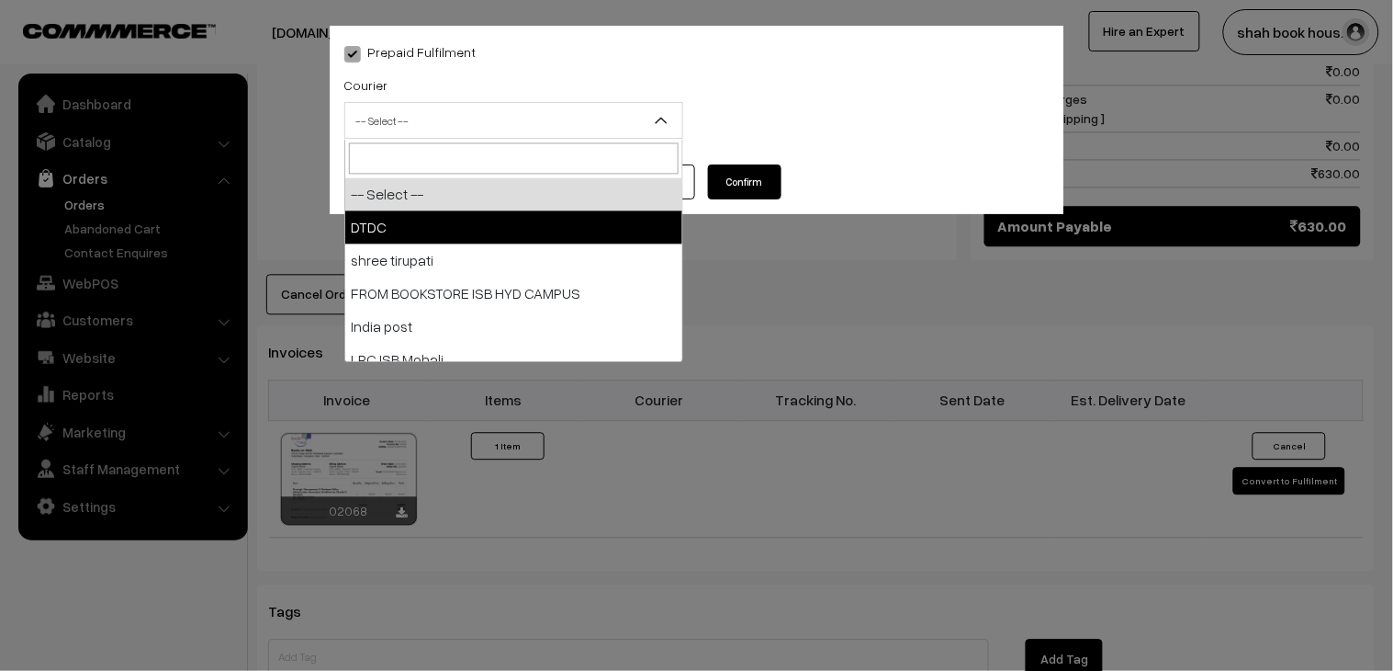
select select "1"
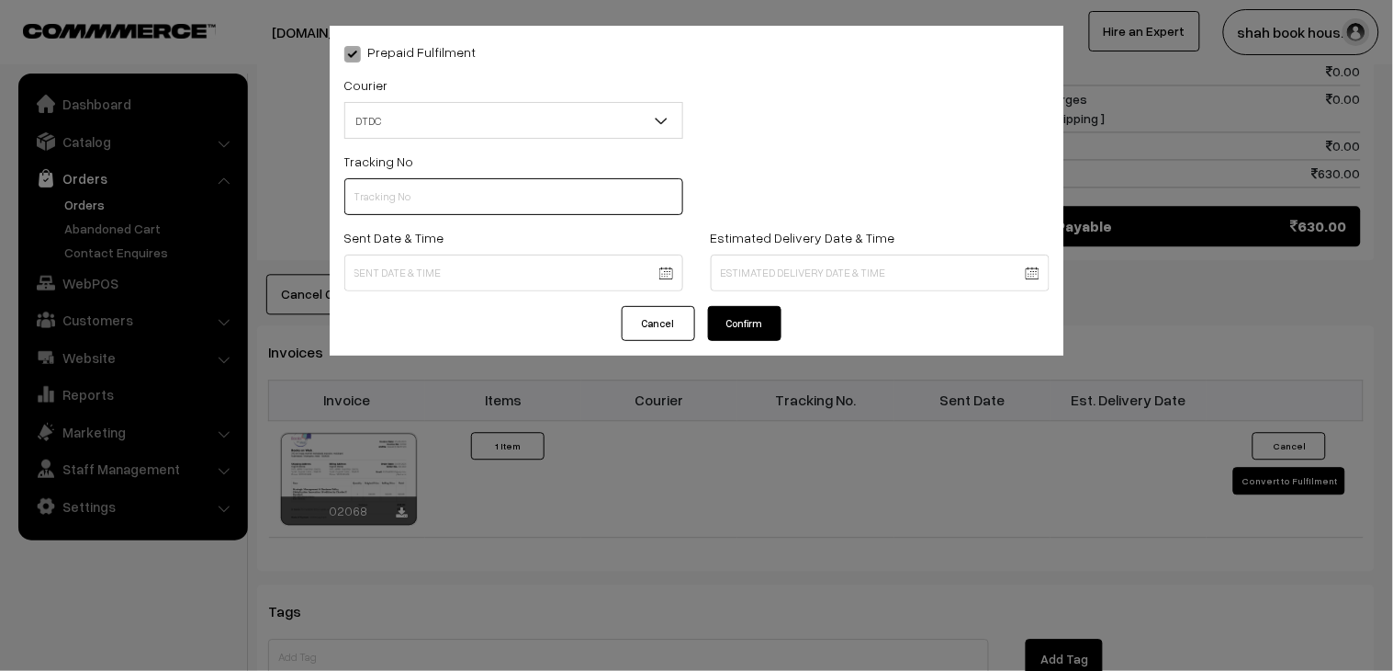
click at [446, 190] on input "text" at bounding box center [513, 196] width 339 height 37
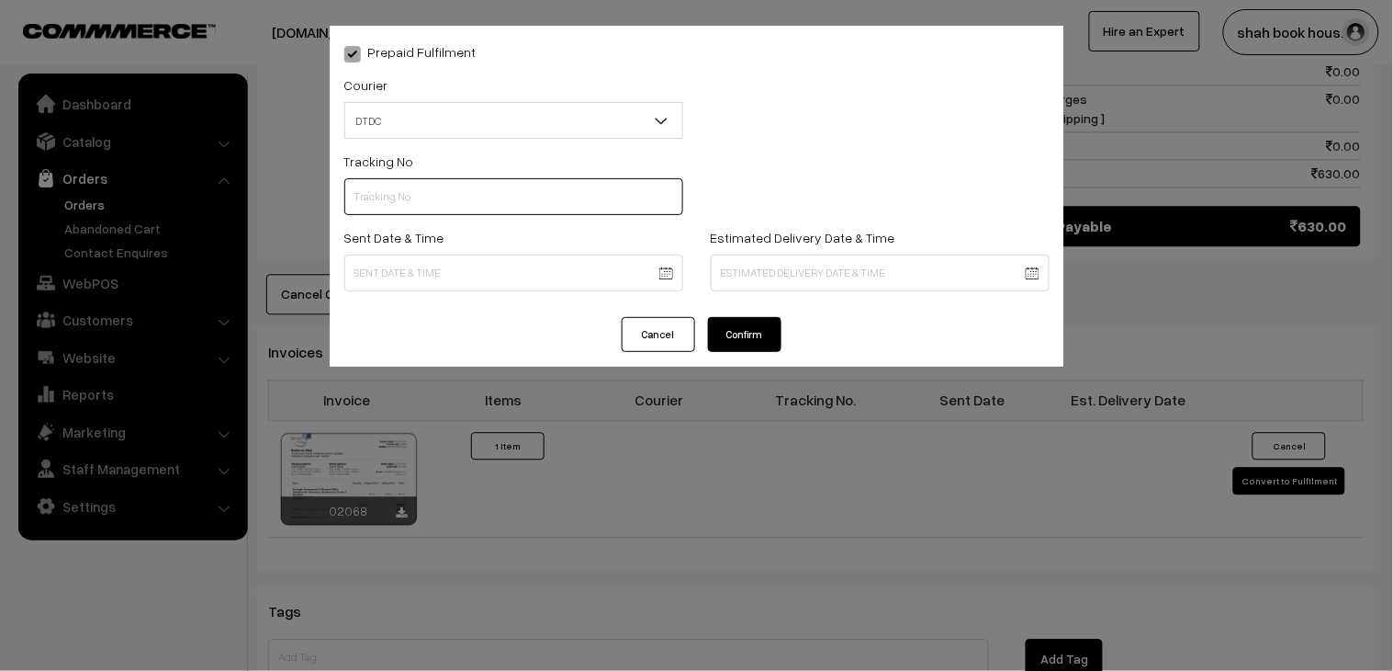
paste input "H84036733"
type input "H84036733"
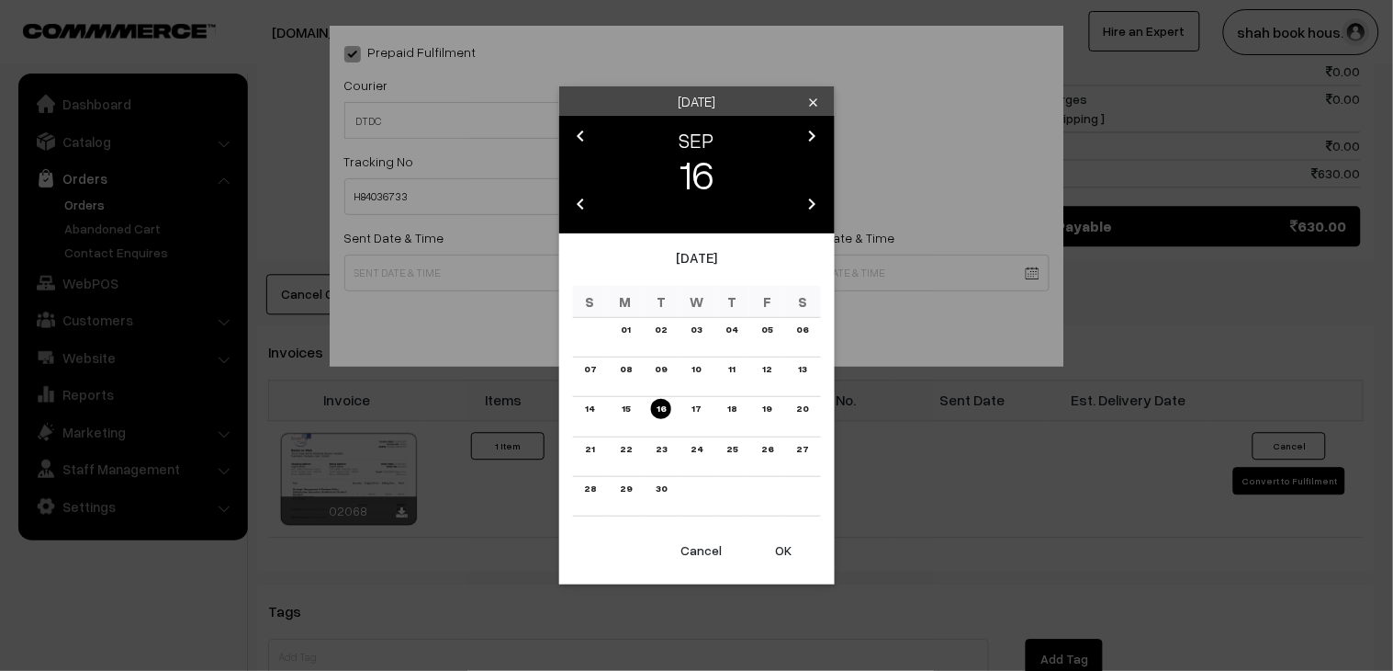
click at [387, 267] on body "Thank you for showing interest. Our team will call you shortly. Close booksonwe…" at bounding box center [696, 115] width 1393 height 2069
click at [626, 405] on link "15" at bounding box center [625, 408] width 19 height 19
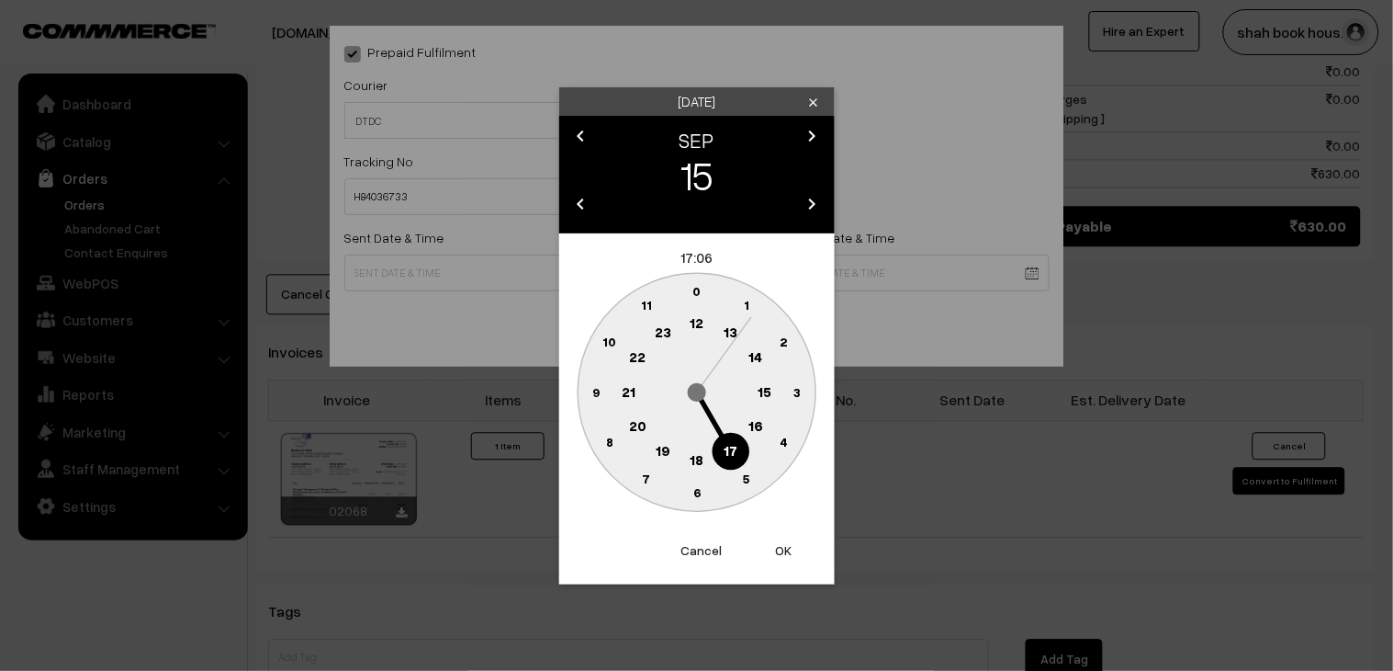
click at [702, 450] on circle at bounding box center [697, 461] width 38 height 38
click at [753, 469] on circle at bounding box center [747, 479] width 38 height 38
type input "15-09-2025 18:25"
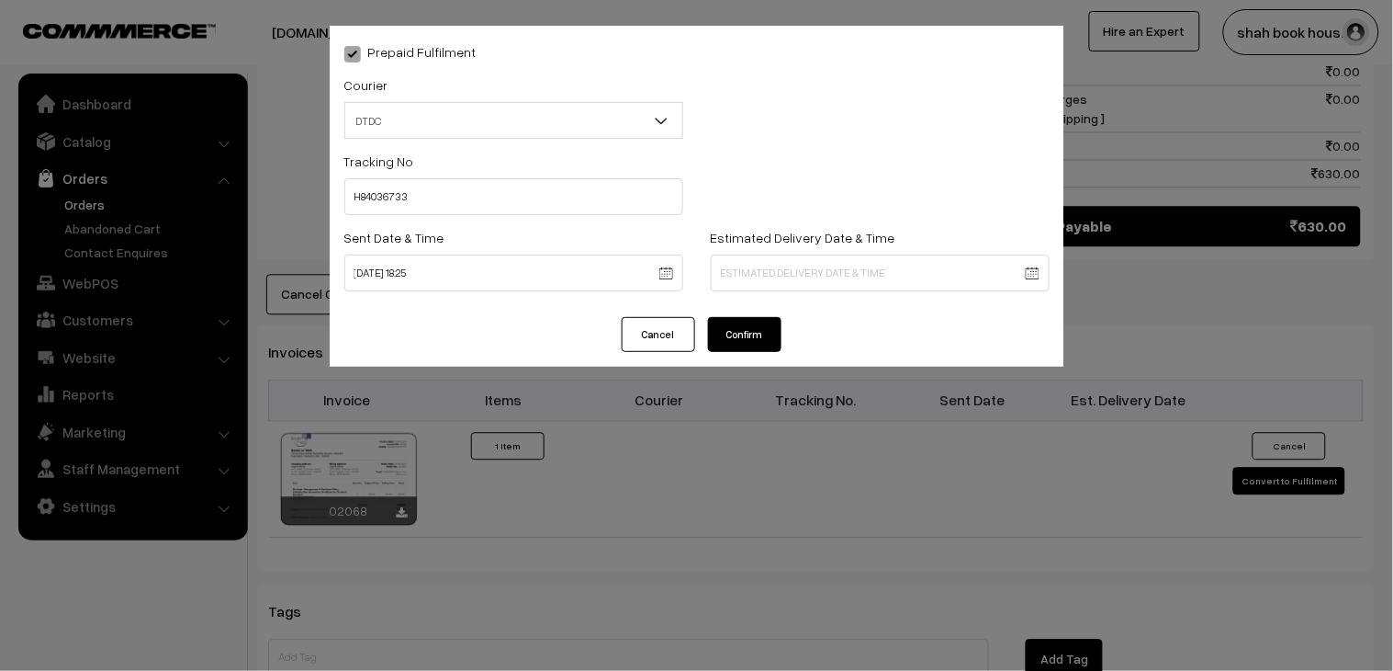
click at [782, 325] on div "Cancel Confirm" at bounding box center [697, 342] width 735 height 50
click at [776, 329] on button "Confirm" at bounding box center [744, 334] width 73 height 35
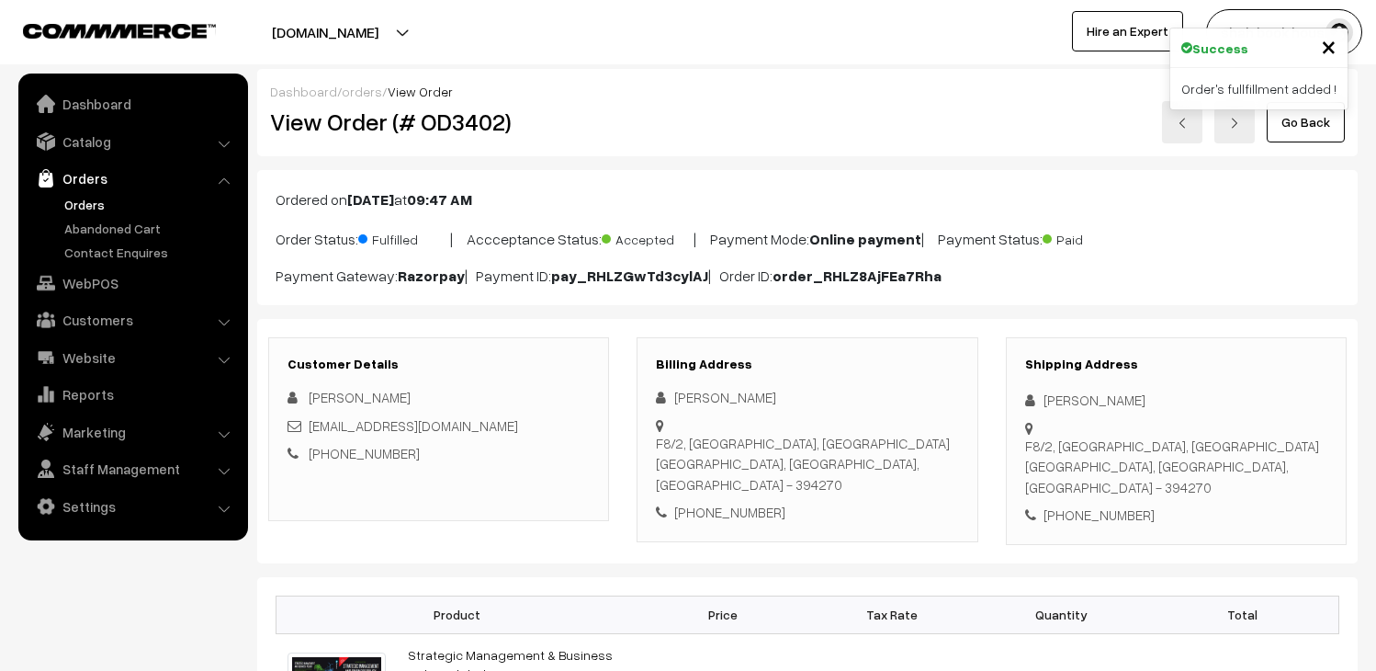
scroll to position [919, 0]
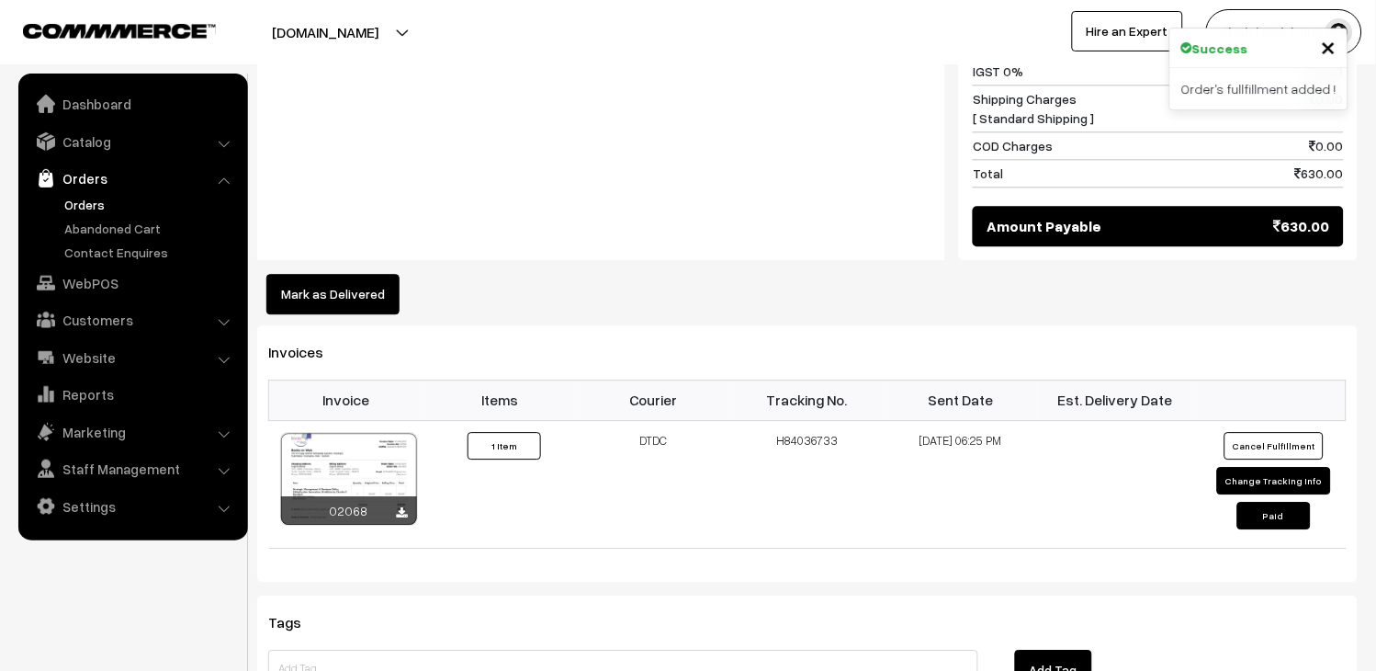
click at [96, 200] on link "Orders" at bounding box center [151, 204] width 182 height 19
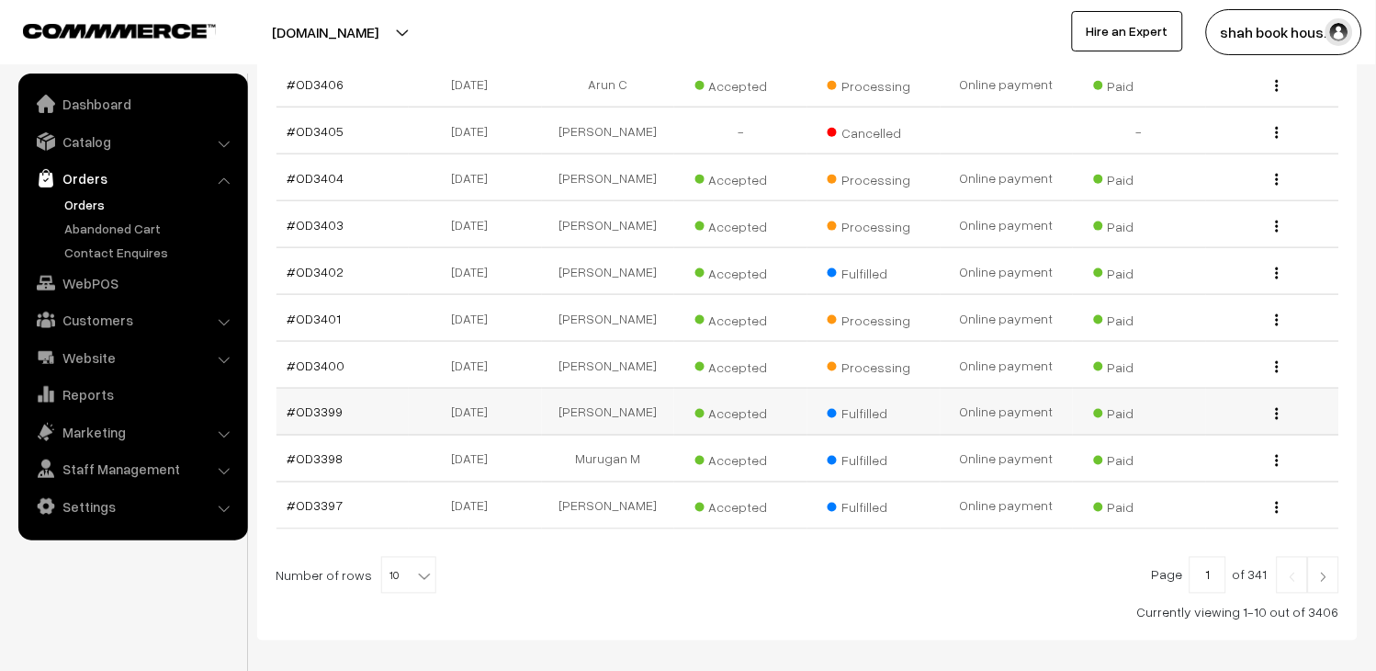
scroll to position [408, 0]
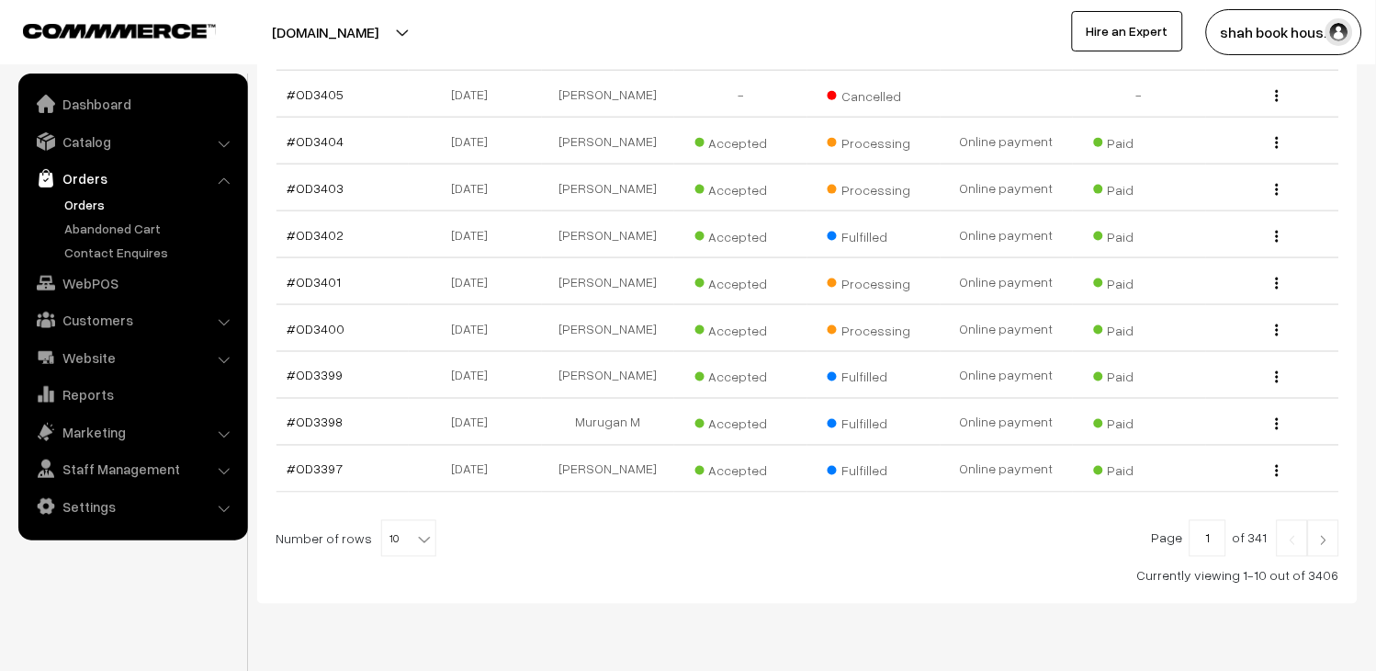
click at [415, 548] on b at bounding box center [424, 539] width 18 height 18
select select "40"
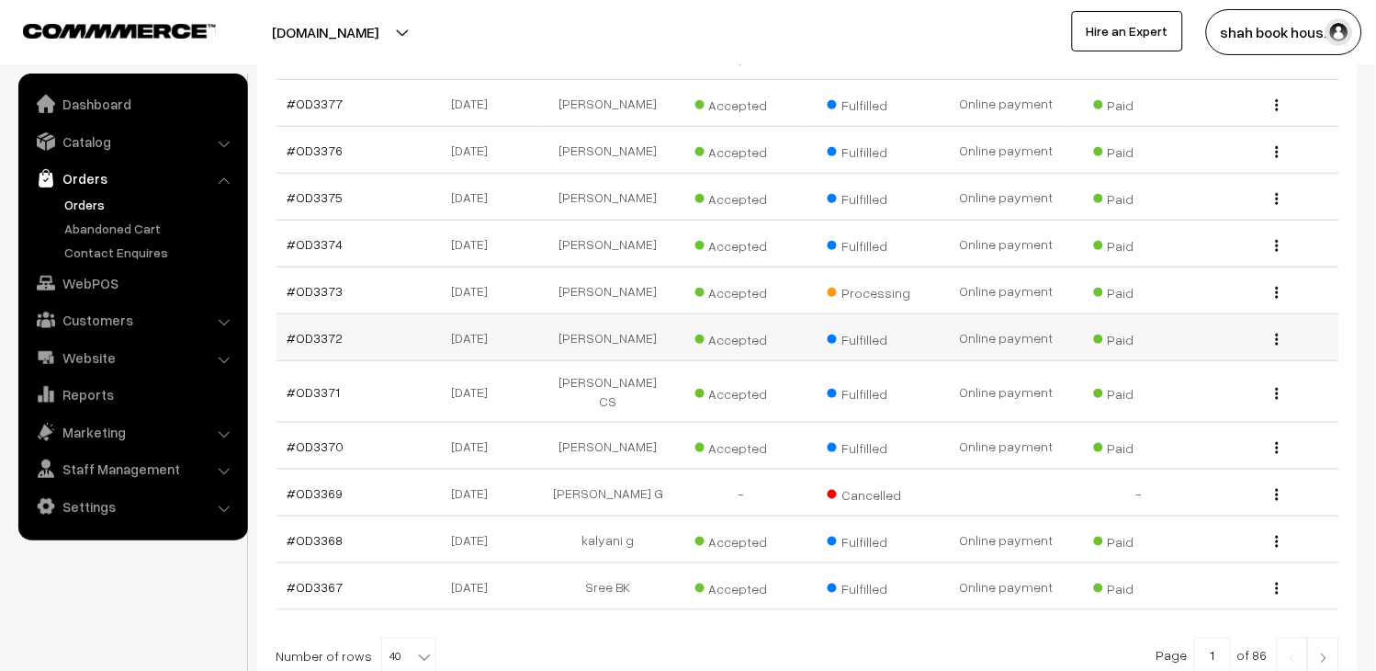
scroll to position [1724, 0]
click at [307, 299] on link "#OD3373" at bounding box center [316, 292] width 56 height 16
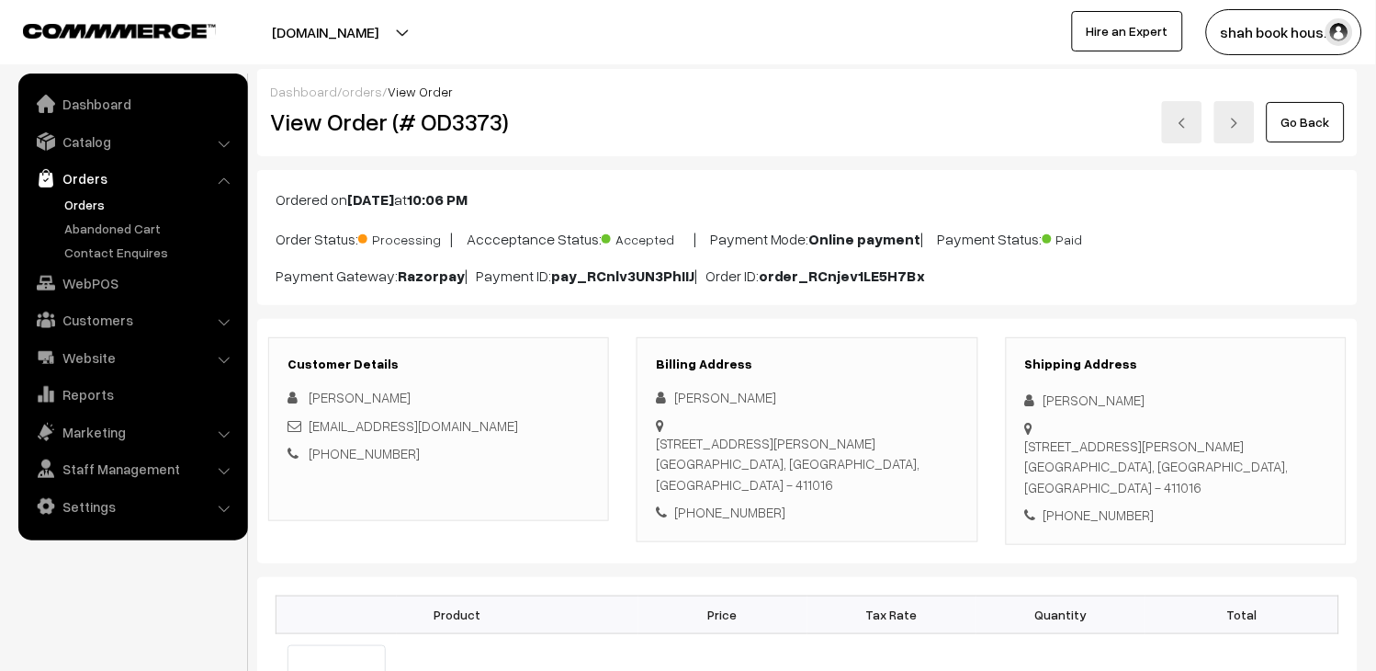
click at [1324, 127] on link "Go Back" at bounding box center [1306, 122] width 78 height 40
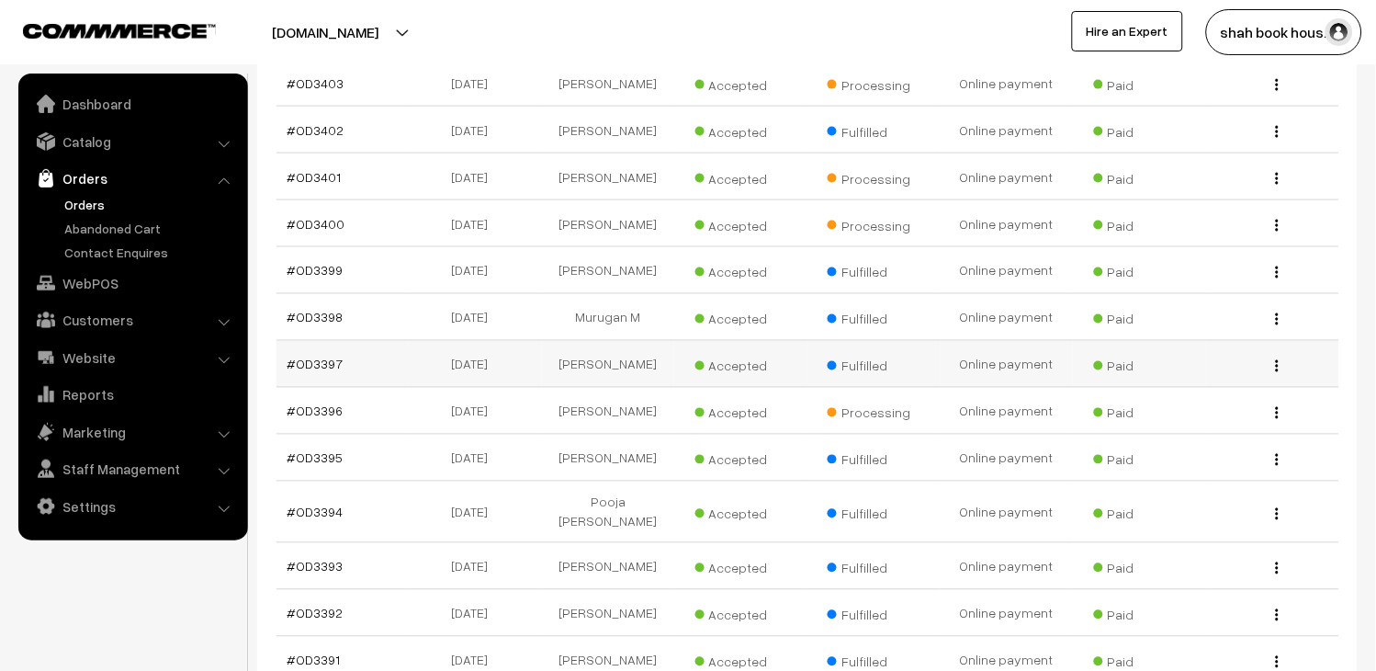
scroll to position [510, 0]
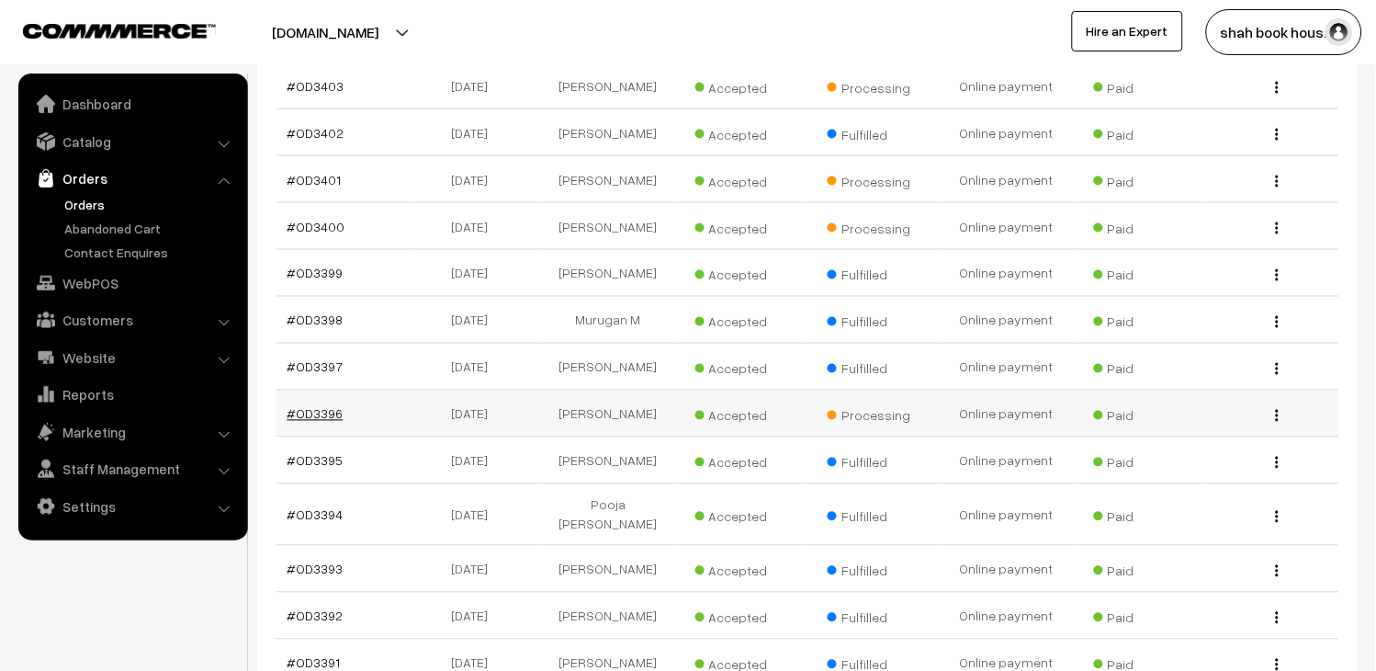
click at [320, 422] on link "#OD3396" at bounding box center [316, 414] width 56 height 16
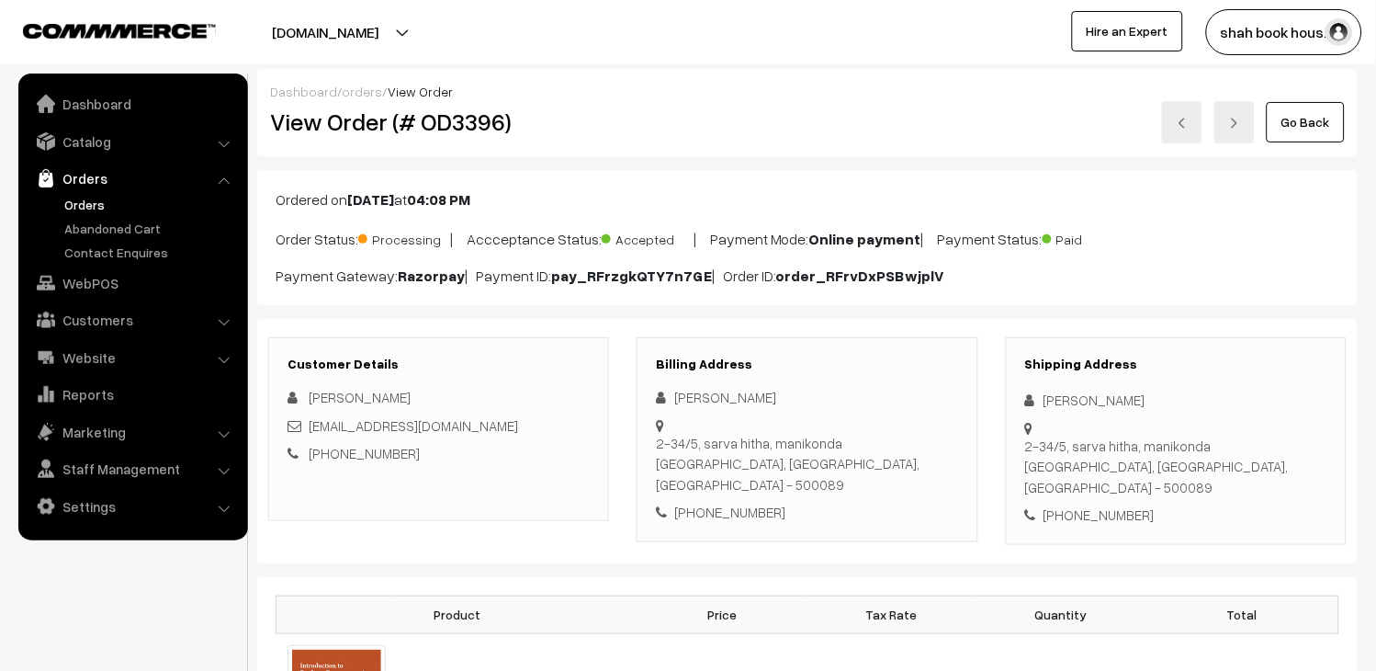
click at [1302, 124] on link "Go Back" at bounding box center [1306, 122] width 78 height 40
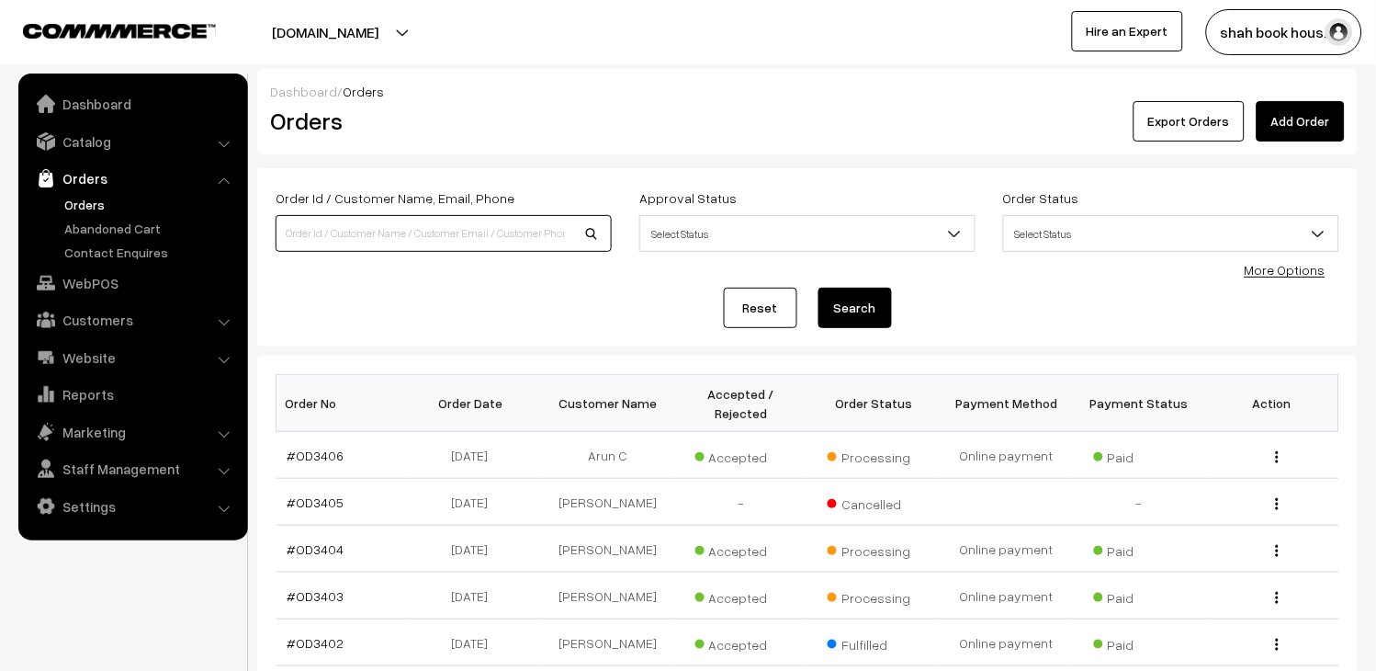
click at [447, 220] on input at bounding box center [444, 233] width 336 height 37
paste input "OD3190"
type input "OD3190"
click at [849, 314] on button "Search" at bounding box center [854, 308] width 73 height 40
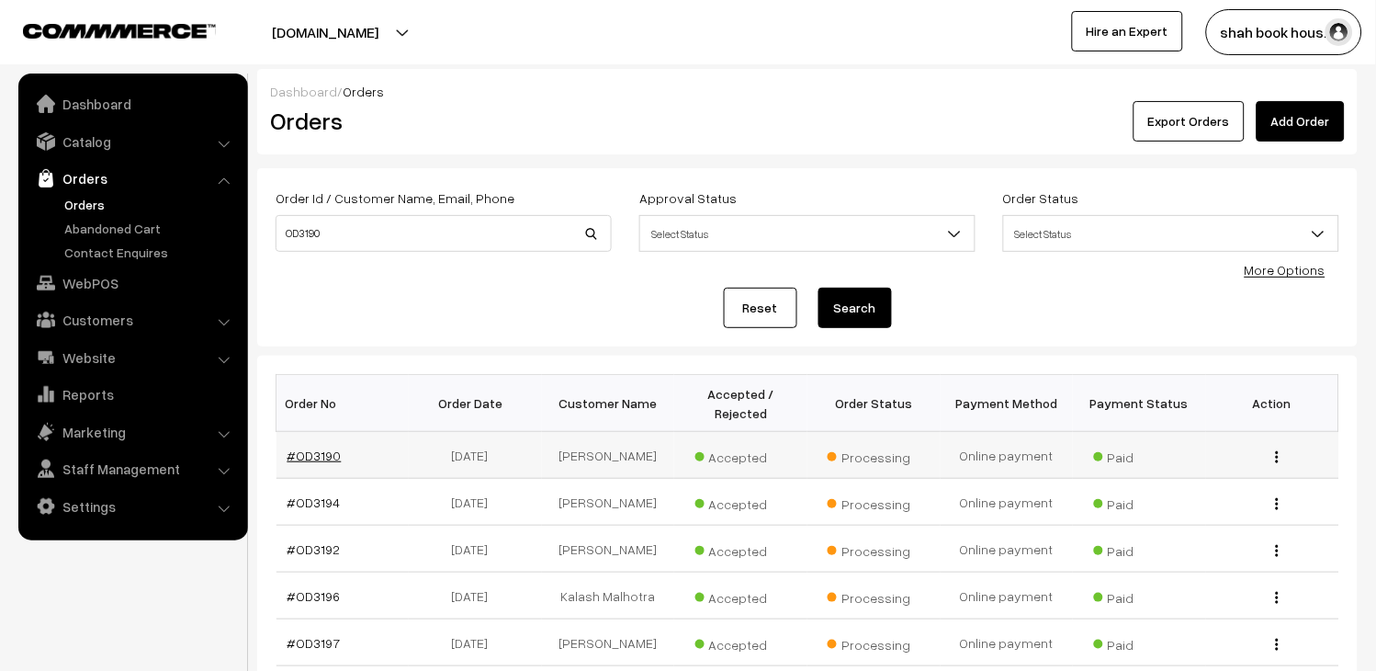
click at [326, 450] on link "#OD3190" at bounding box center [315, 455] width 54 height 16
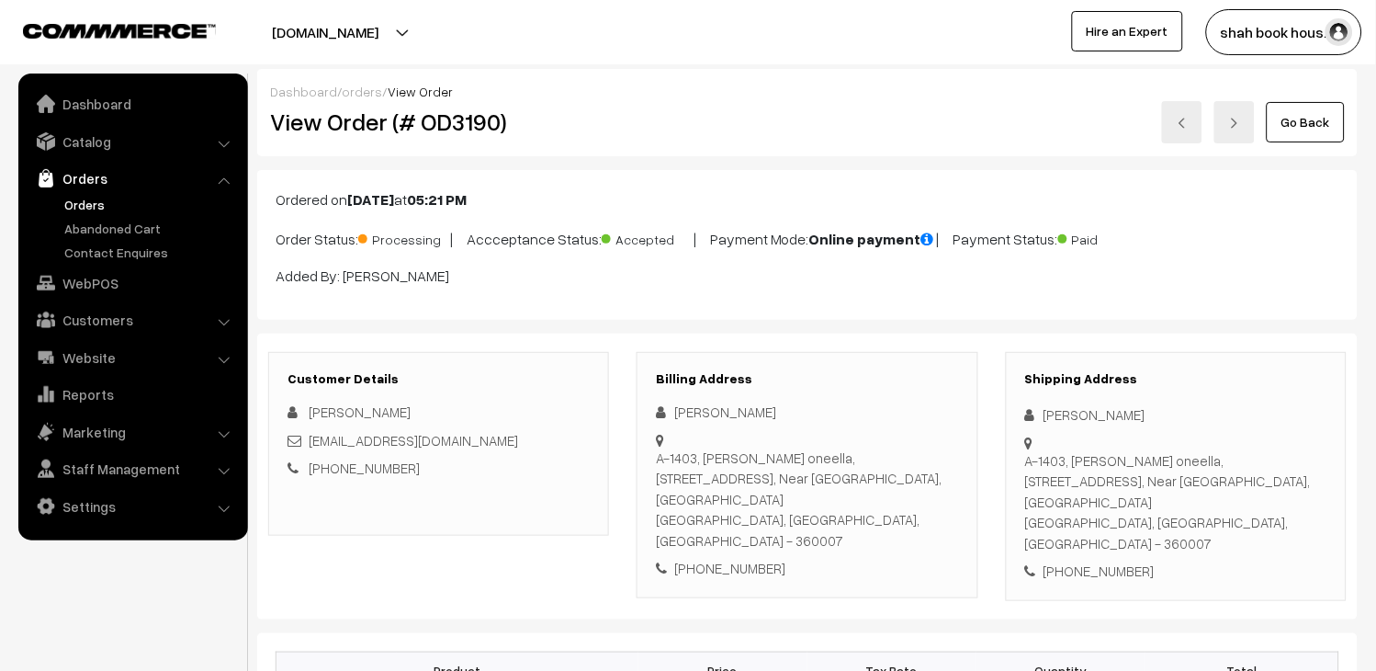
click at [1316, 121] on link "Go Back" at bounding box center [1306, 122] width 78 height 40
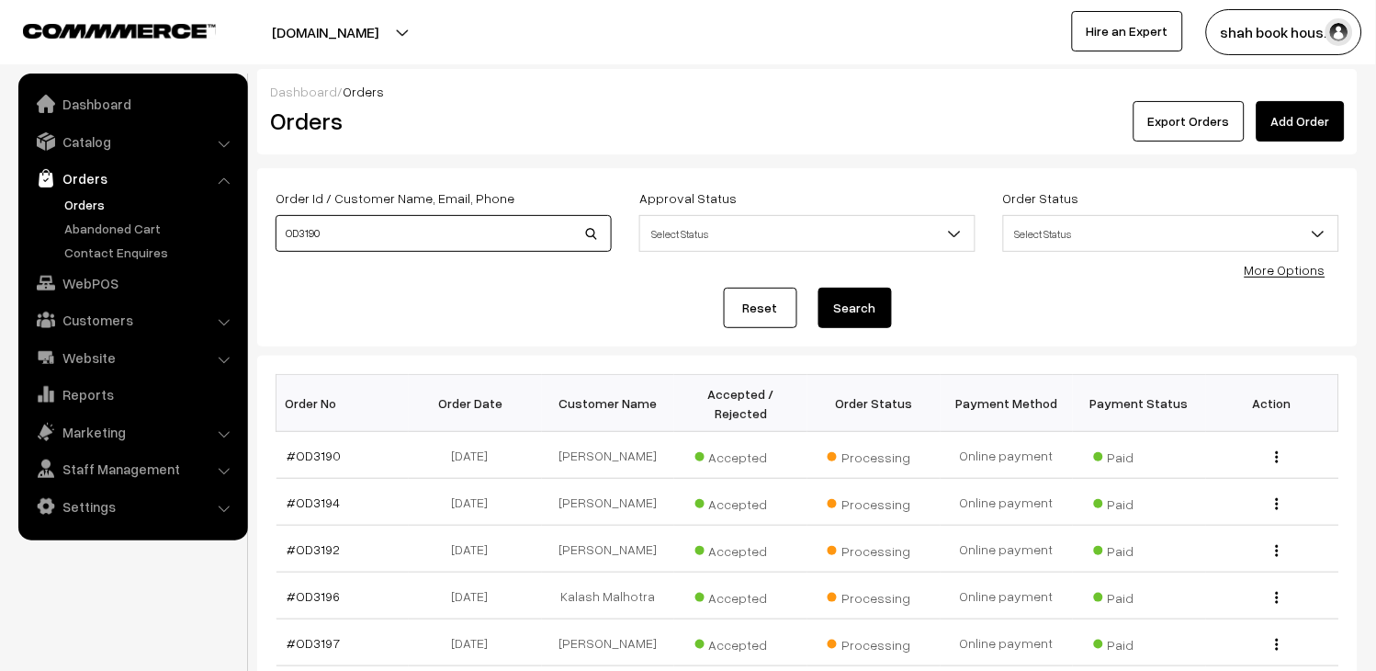
click at [411, 233] on input "OD3190" at bounding box center [444, 233] width 336 height 37
paste input "OD3190"
type input "OD3190OD3190"
click at [332, 454] on link "#OD3190" at bounding box center [315, 455] width 54 height 16
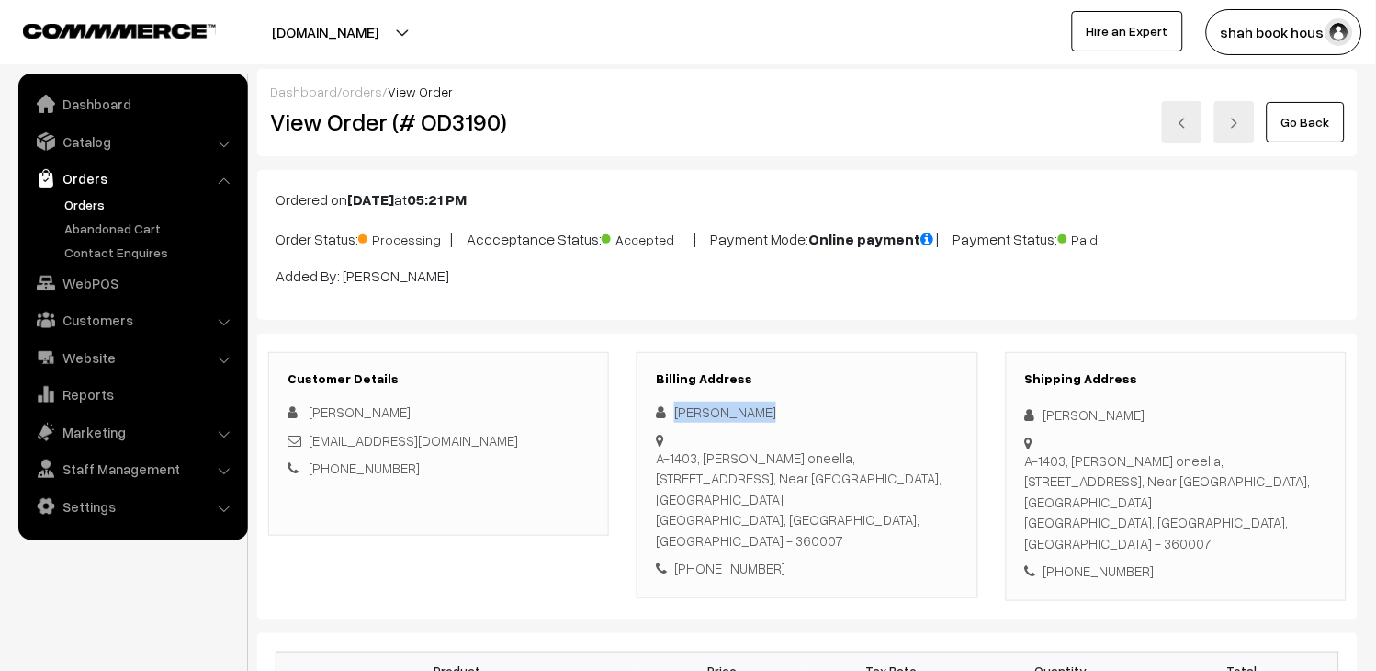
drag, startPoint x: 0, startPoint y: 0, endPoint x: 673, endPoint y: 405, distance: 785.7
click at [673, 405] on div "kumar Shubham" at bounding box center [807, 411] width 302 height 21
copy div "kumar Shubham"
click at [88, 199] on link "Orders" at bounding box center [151, 204] width 182 height 19
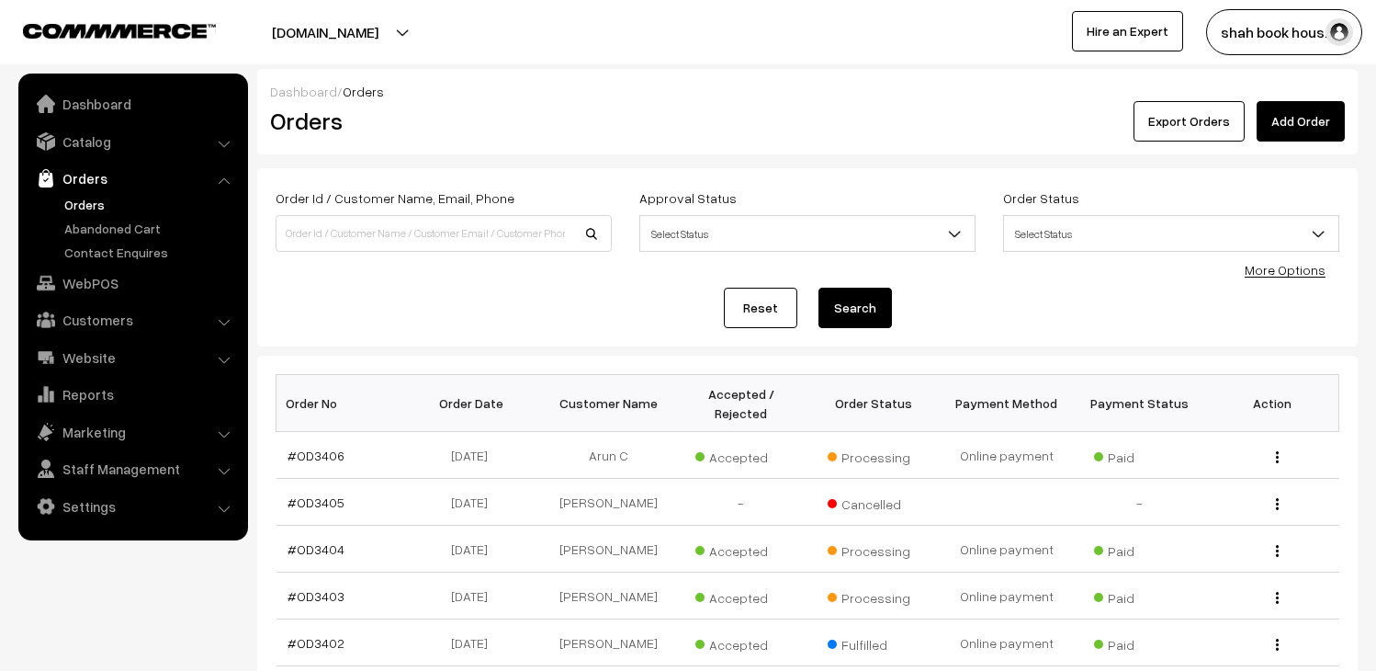
scroll to position [491, 0]
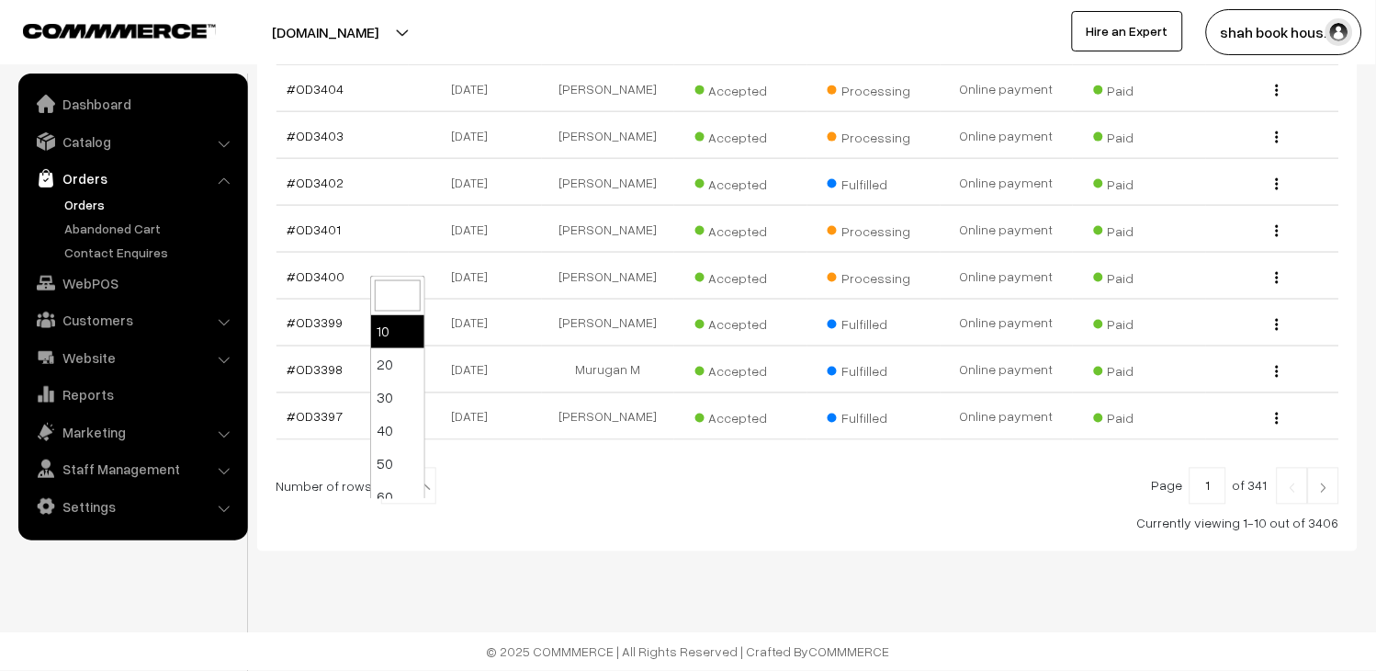
click at [397, 481] on span "10" at bounding box center [408, 486] width 53 height 37
select select "100"
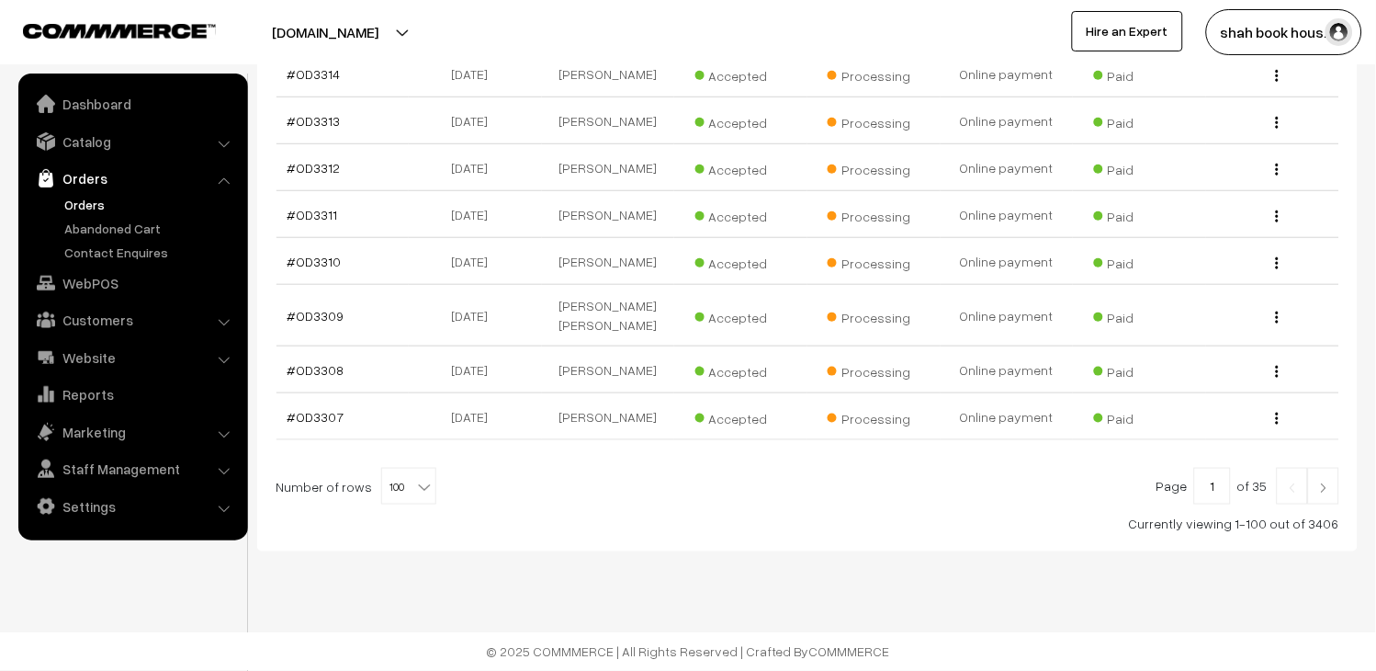
scroll to position [4939, 0]
click at [1333, 482] on link at bounding box center [1323, 486] width 31 height 37
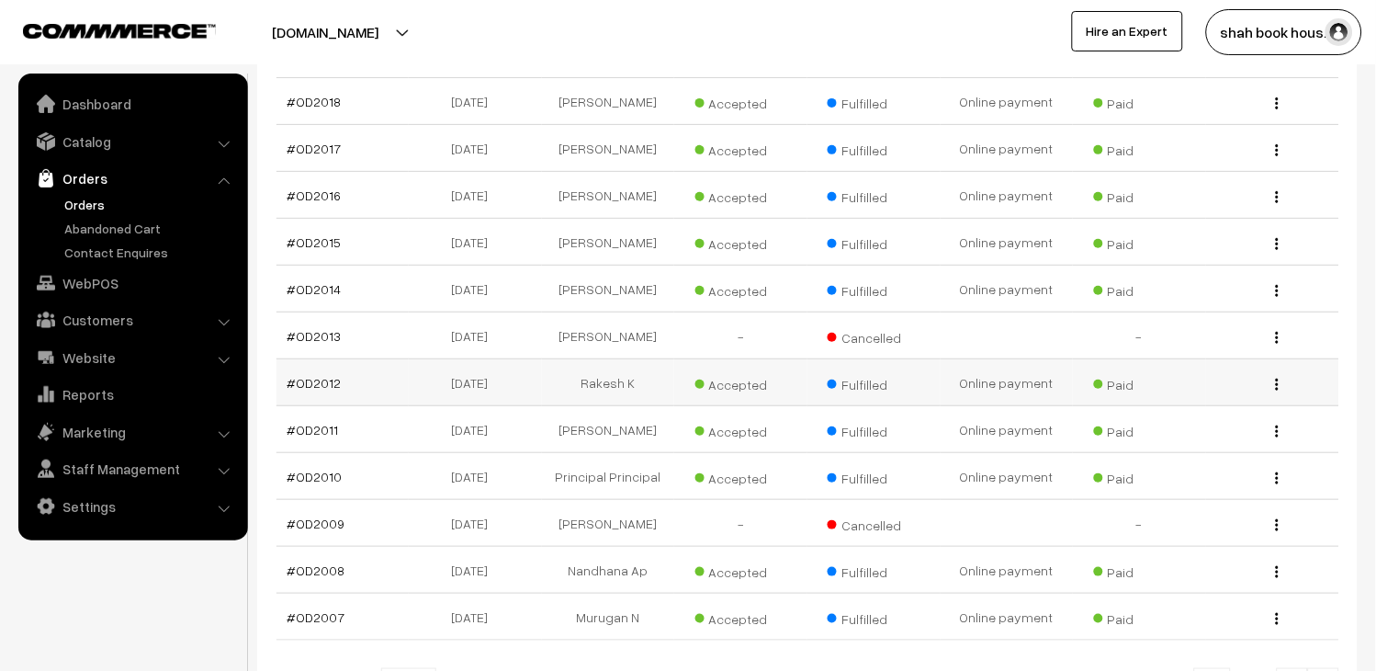
scroll to position [4891, 0]
